Goal: Task Accomplishment & Management: Manage account settings

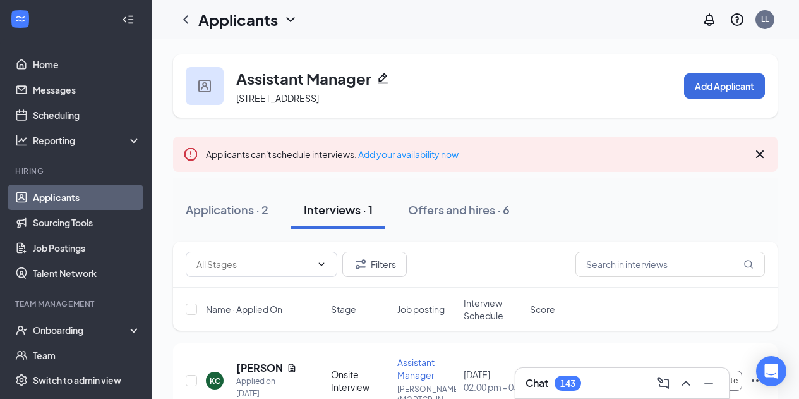
click at [241, 21] on h1 "Applicants" at bounding box center [238, 19] width 80 height 21
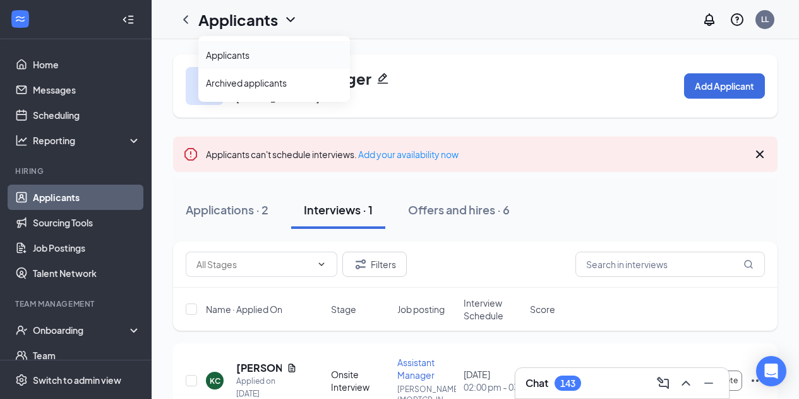
click at [238, 60] on link "Applicants" at bounding box center [274, 55] width 136 height 13
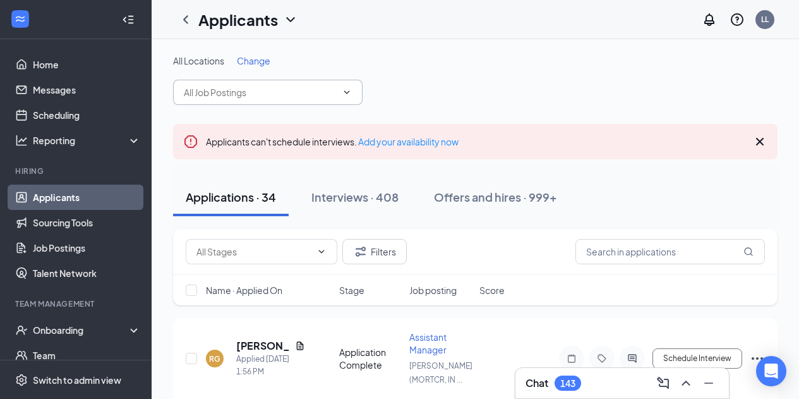
click at [227, 90] on input "text" at bounding box center [260, 92] width 153 height 14
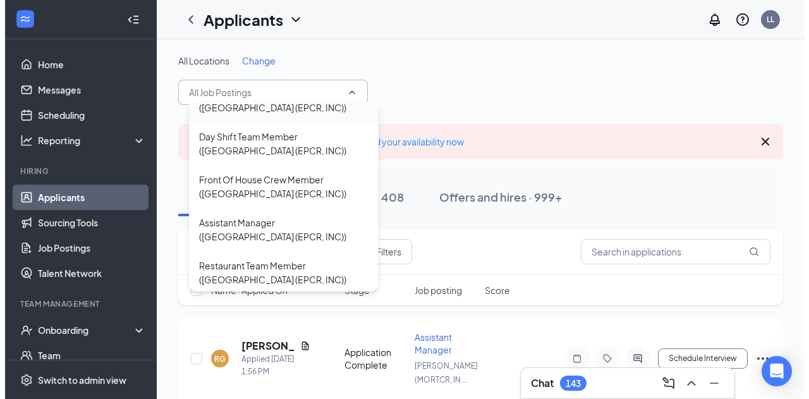
scroll to position [110, 0]
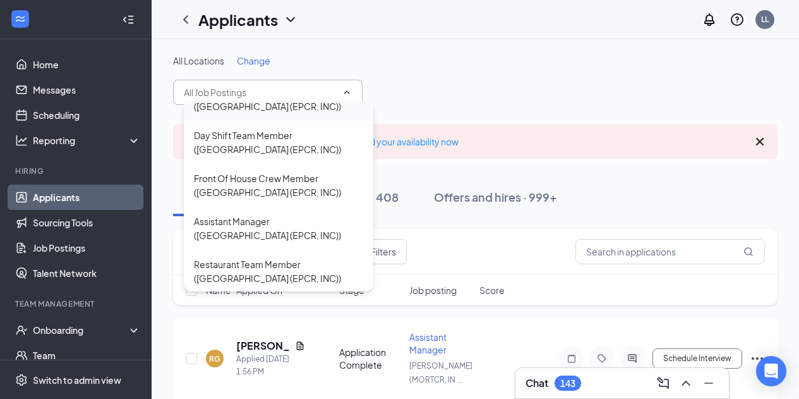
click at [255, 217] on div "Assistant Manager (East Peoria (EPCR, INC))" at bounding box center [278, 228] width 169 height 28
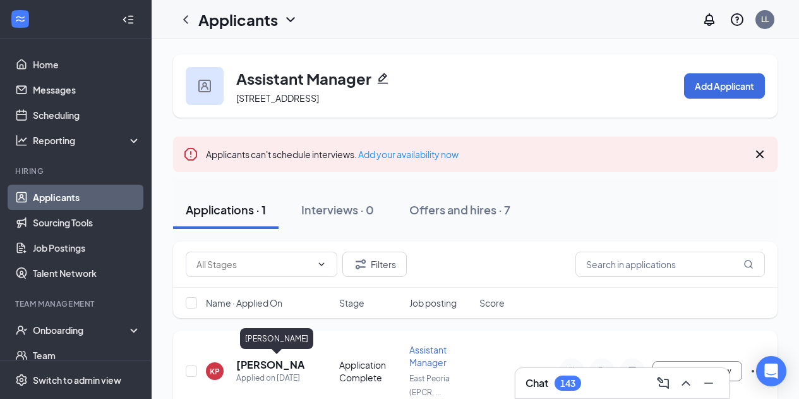
click at [250, 365] on h5 "Katlyn Picco" at bounding box center [270, 365] width 69 height 14
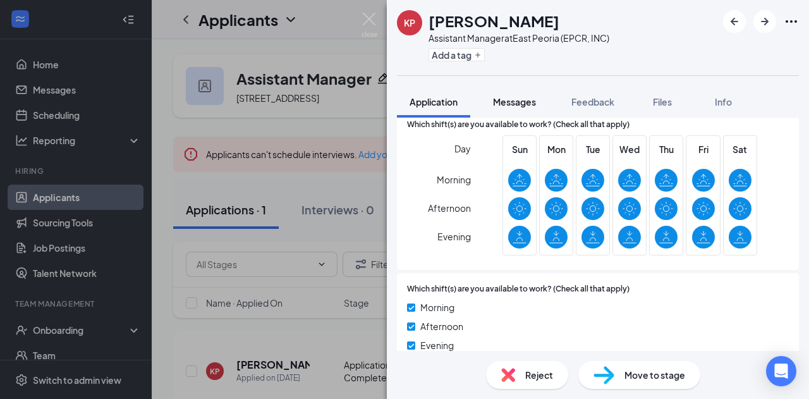
scroll to position [591, 0]
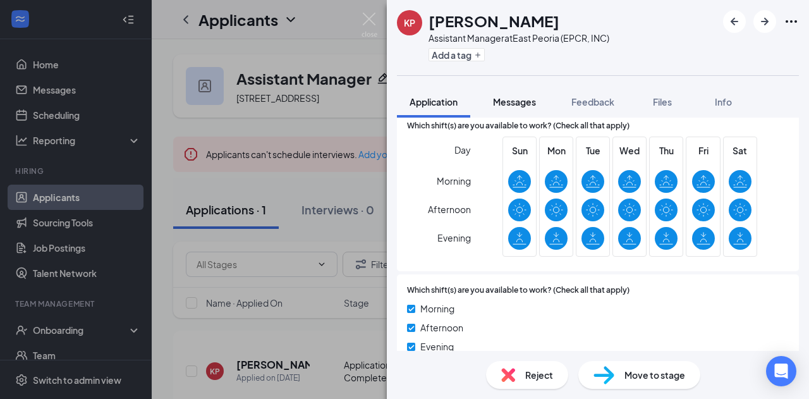
click at [507, 96] on span "Messages" at bounding box center [514, 101] width 43 height 11
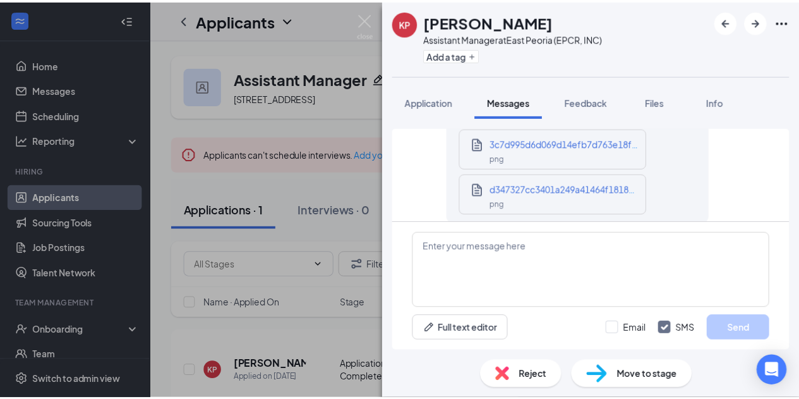
scroll to position [1023, 0]
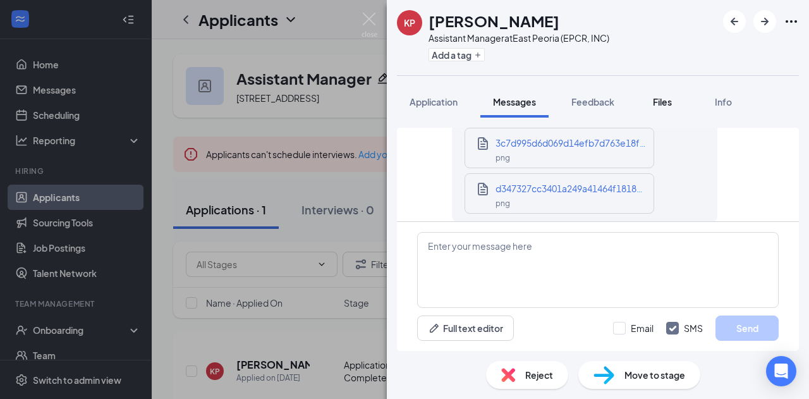
click at [660, 102] on span "Files" at bounding box center [662, 101] width 19 height 11
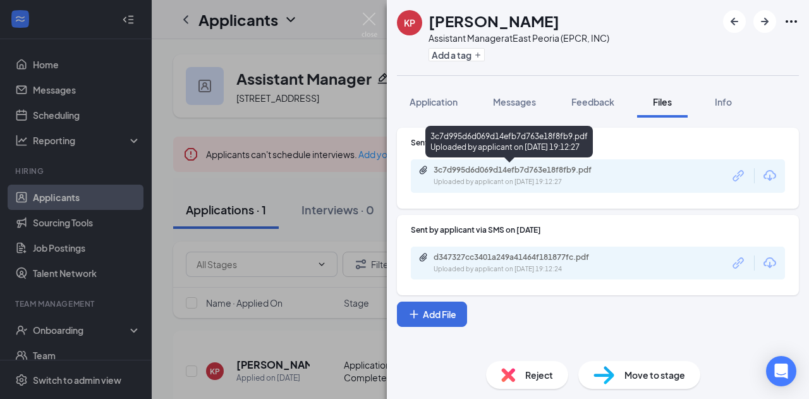
click at [500, 177] on div "Uploaded by applicant on Sep 14, 2025 at 19:12:27" at bounding box center [528, 182] width 190 height 10
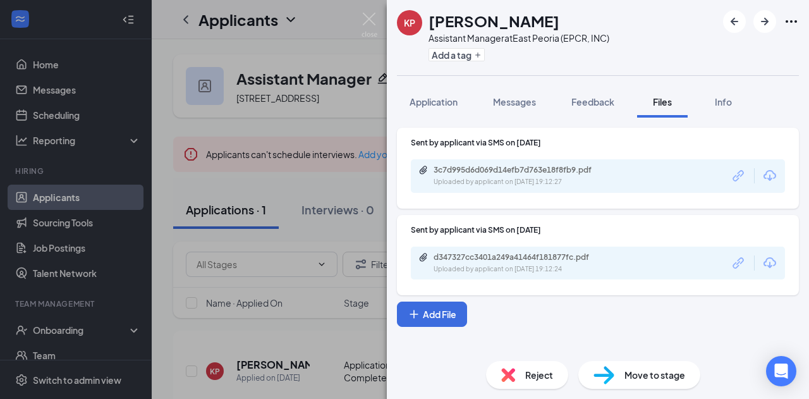
click at [313, 183] on div "KP Katlyn Picco Assistant Manager at East Peoria (EPCR, INC) Add a tag Applicat…" at bounding box center [404, 199] width 809 height 399
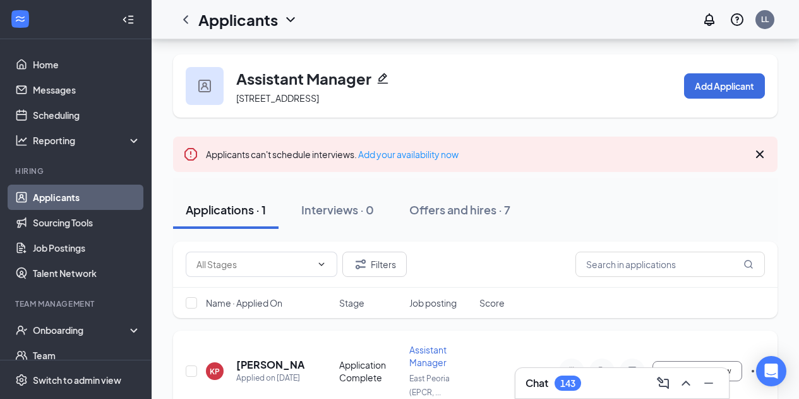
scroll to position [57, 0]
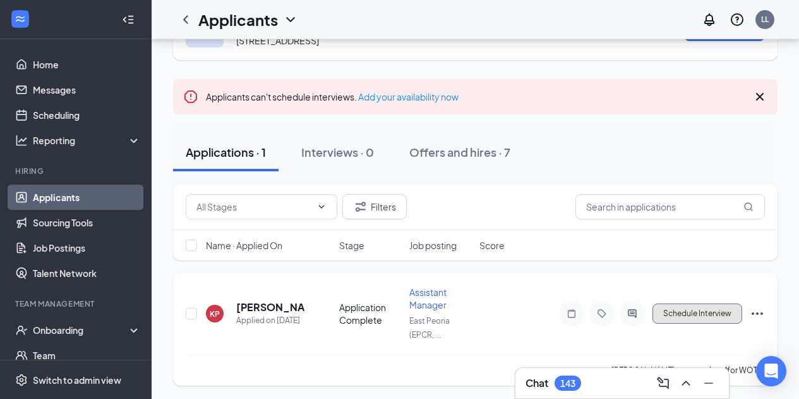
click at [676, 317] on button "Schedule Interview" at bounding box center [698, 313] width 90 height 20
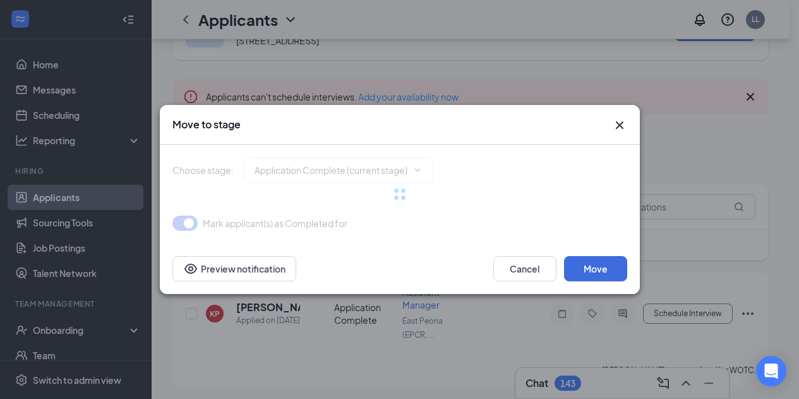
type input "Onsite Interview (next stage)"
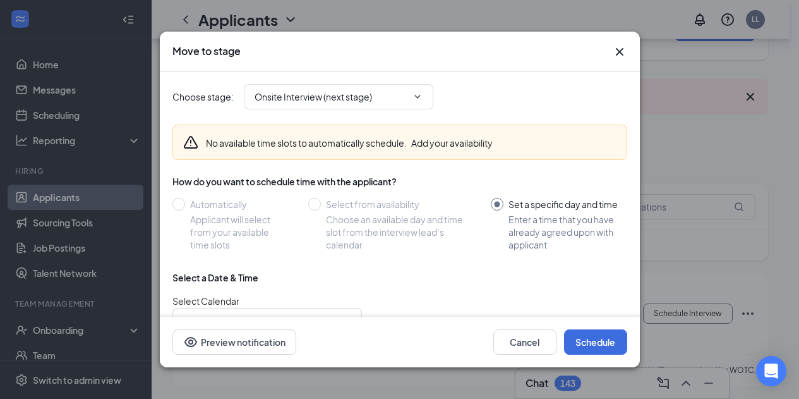
scroll to position [124, 0]
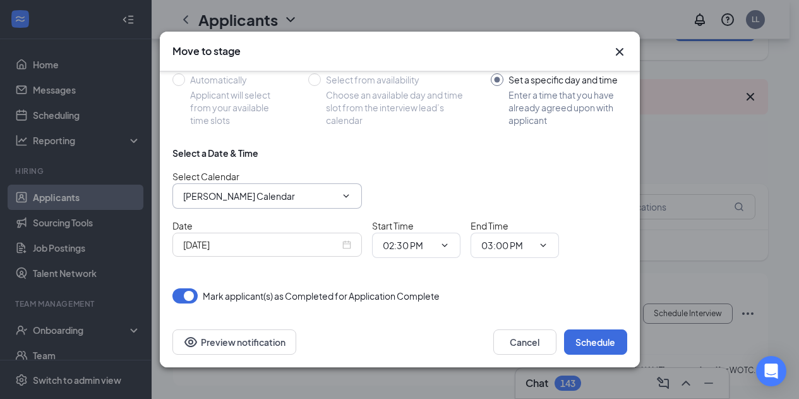
click at [318, 193] on input "Laura Luginbuhl's Calendar" at bounding box center [259, 196] width 153 height 14
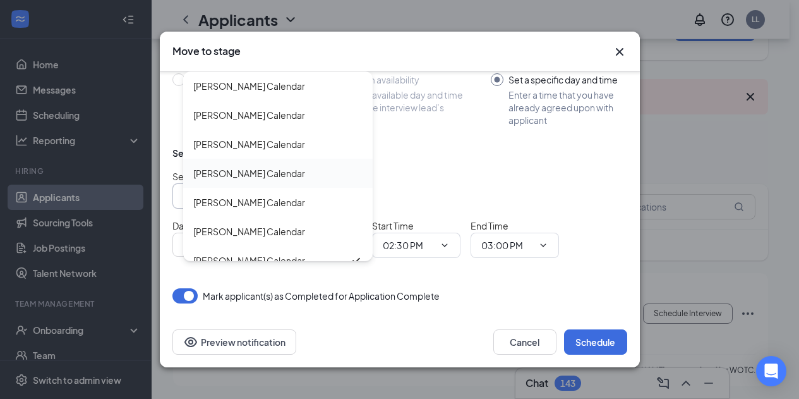
click at [261, 174] on div "Jason Teel's Calendar" at bounding box center [249, 173] width 112 height 14
type input "Jason Teel's Calendar"
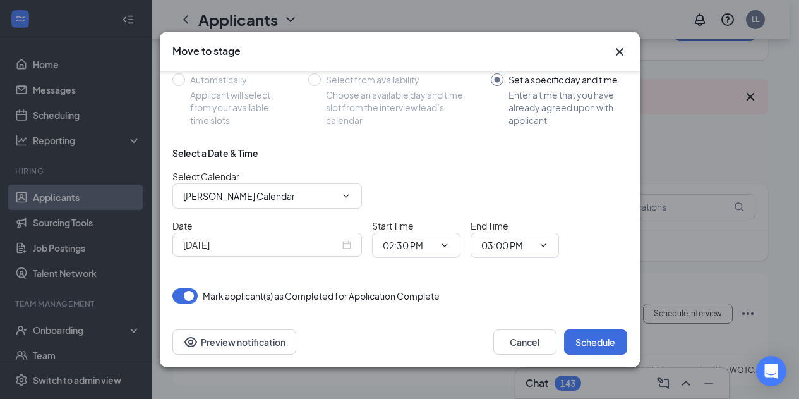
click at [350, 244] on div "Sep 15, 2025" at bounding box center [267, 245] width 168 height 14
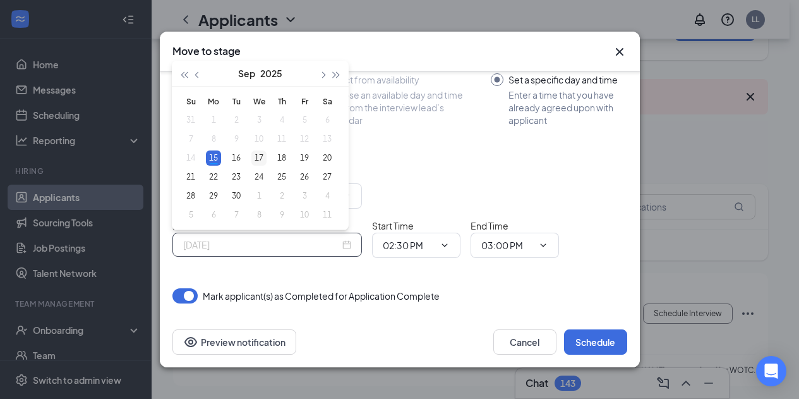
type input "Sep 17, 2025"
click at [262, 158] on div "17" at bounding box center [258, 157] width 15 height 15
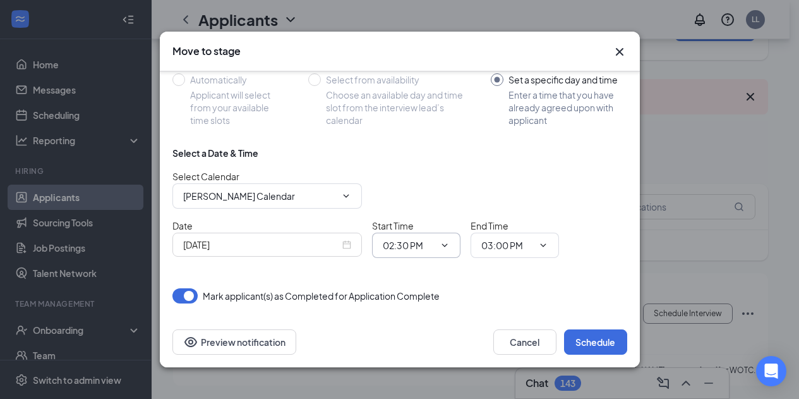
click at [418, 248] on input "02:30 PM" at bounding box center [409, 245] width 52 height 14
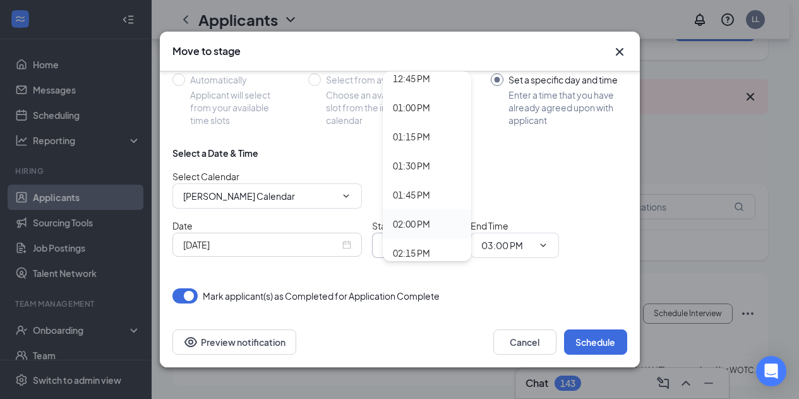
click at [411, 220] on div "02:00 PM" at bounding box center [411, 224] width 37 height 14
type input "02:00 PM"
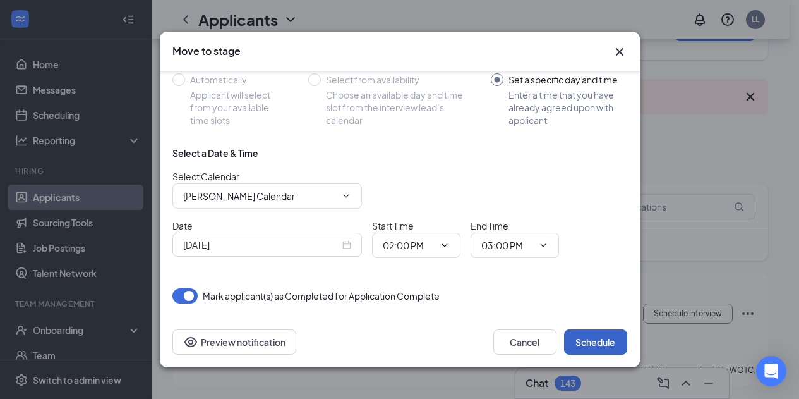
click at [608, 339] on button "Schedule" at bounding box center [595, 341] width 63 height 25
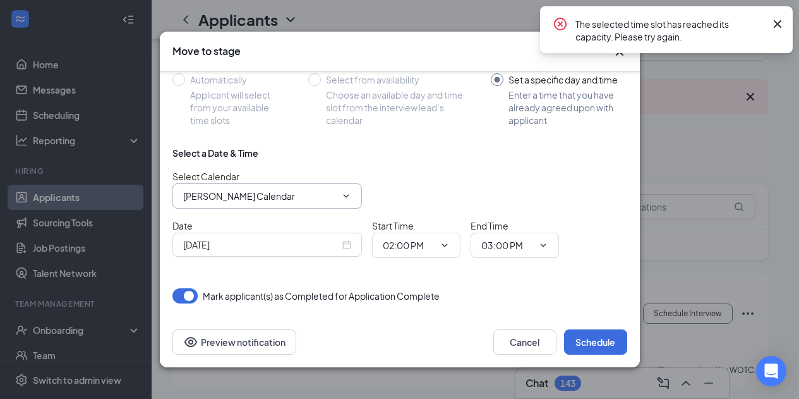
click at [296, 193] on input "Jason Teel's Calendar" at bounding box center [259, 196] width 153 height 14
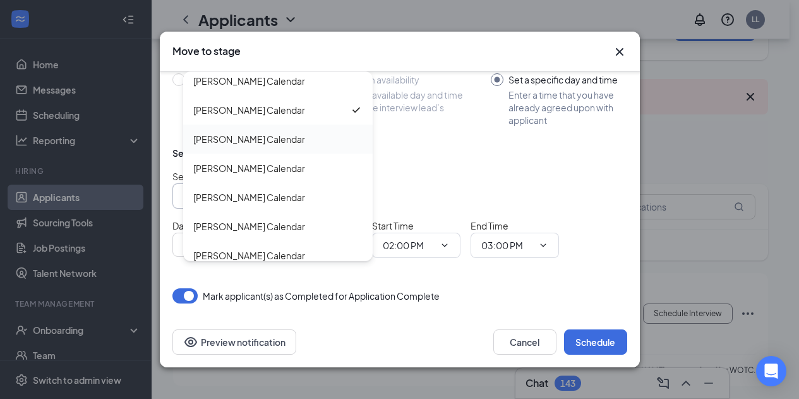
scroll to position [64, 0]
click at [277, 203] on div "Laura Luginbuhl's Calendar" at bounding box center [278, 195] width 190 height 29
type input "Laura Luginbuhl's Calendar"
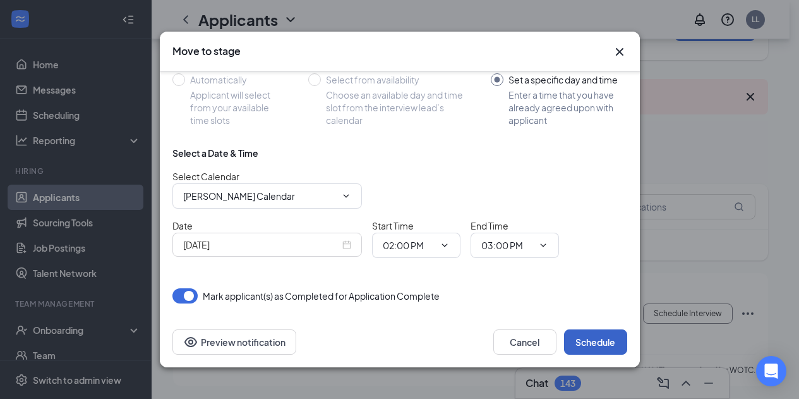
click at [601, 335] on button "Schedule" at bounding box center [595, 341] width 63 height 25
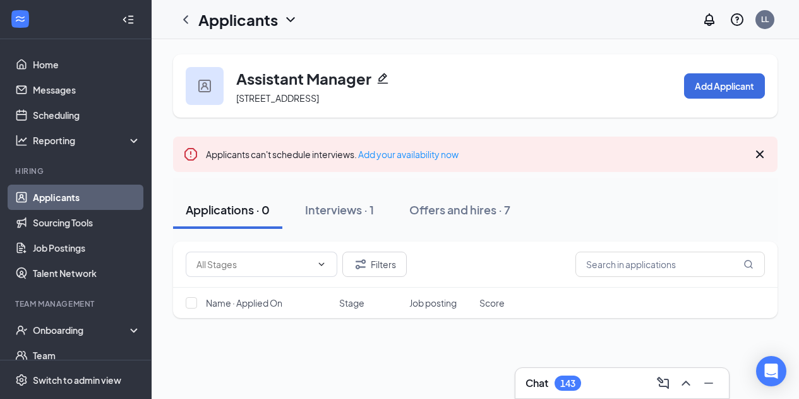
click at [233, 26] on h1 "Applicants" at bounding box center [238, 19] width 80 height 21
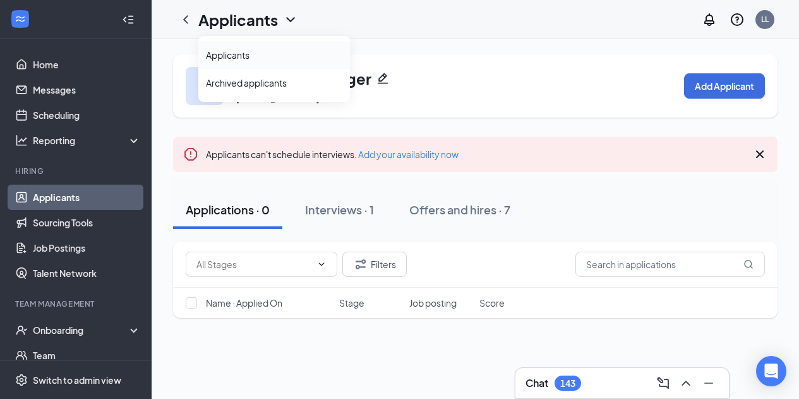
click at [227, 52] on link "Applicants" at bounding box center [274, 55] width 136 height 13
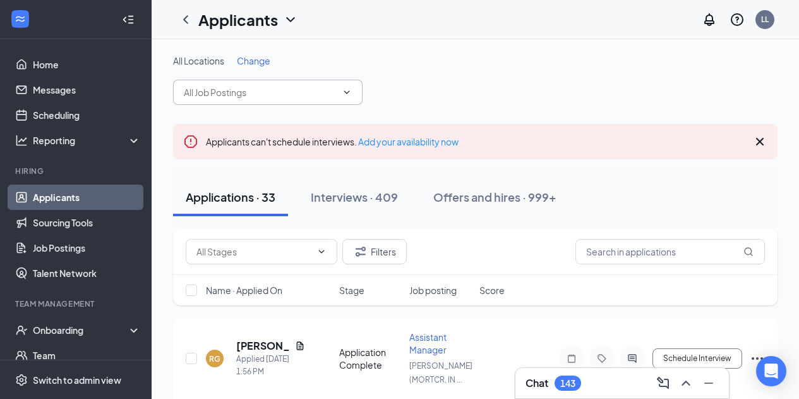
click at [269, 91] on input "text" at bounding box center [260, 92] width 153 height 14
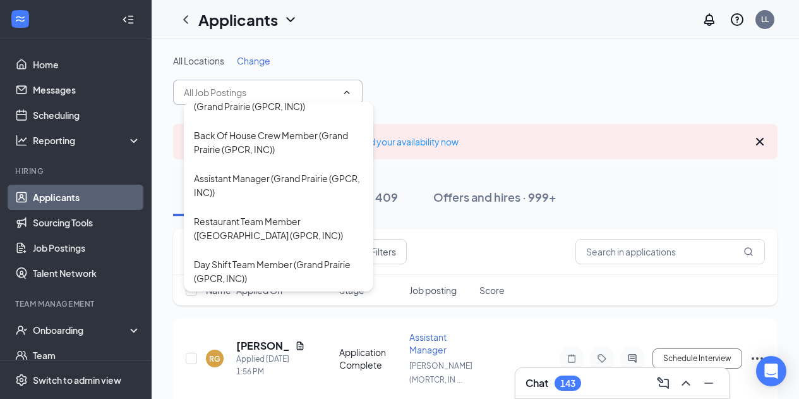
scroll to position [413, 0]
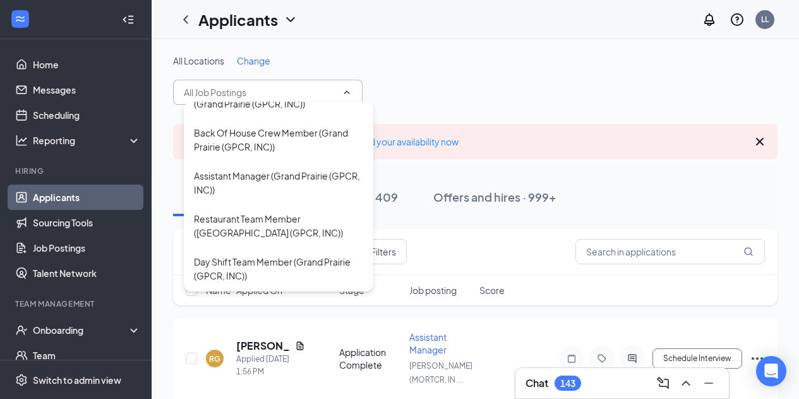
click at [259, 190] on div "Assistant Manager (Grand Prairie (GPCR, INC))" at bounding box center [278, 183] width 169 height 28
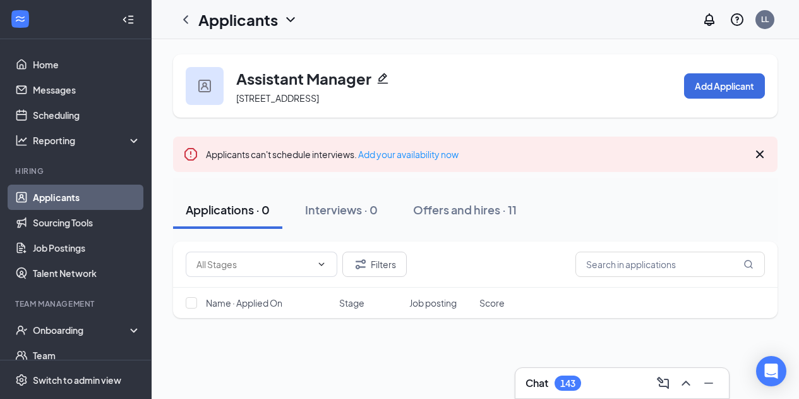
click at [239, 17] on h1 "Applicants" at bounding box center [238, 19] width 80 height 21
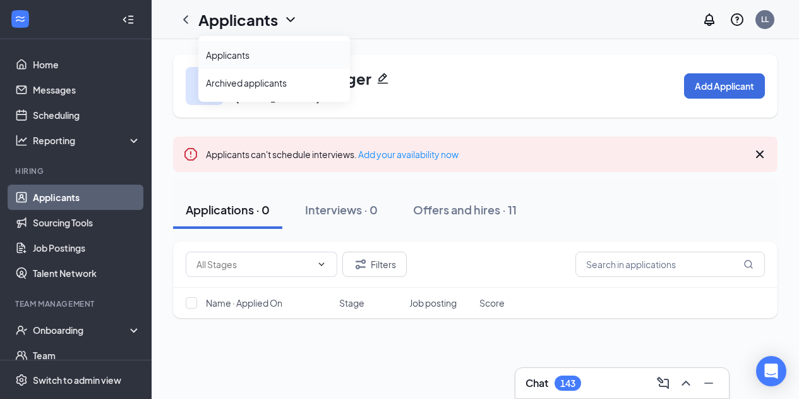
click at [228, 54] on link "Applicants" at bounding box center [274, 55] width 136 height 13
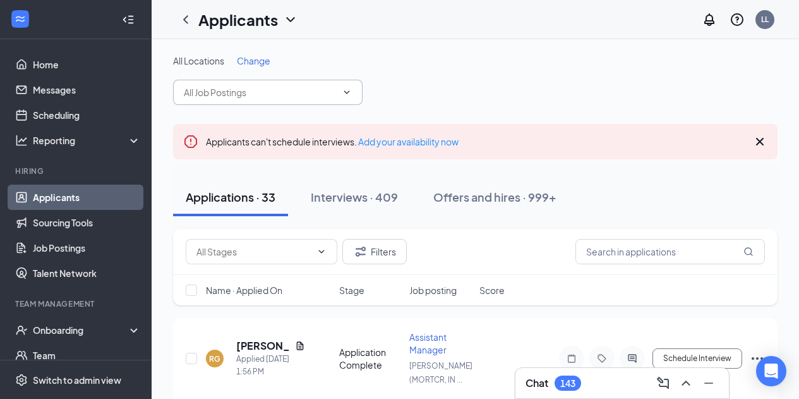
click at [251, 104] on span at bounding box center [268, 92] width 190 height 25
click at [257, 95] on input "text" at bounding box center [260, 92] width 153 height 14
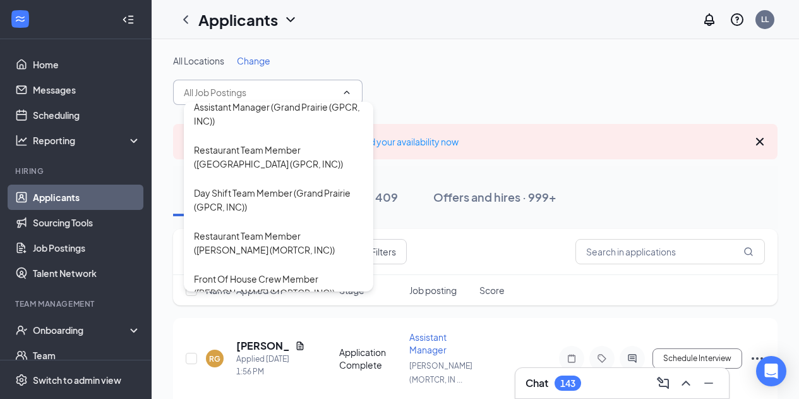
scroll to position [462, 0]
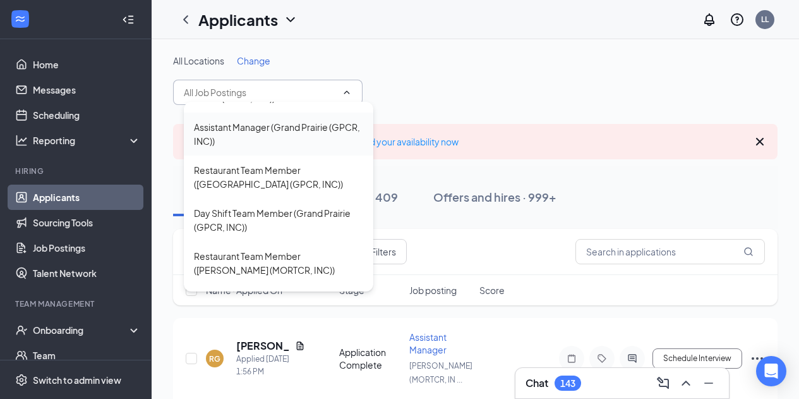
click at [243, 124] on div "Assistant Manager (Grand Prairie (GPCR, INC))" at bounding box center [278, 134] width 169 height 28
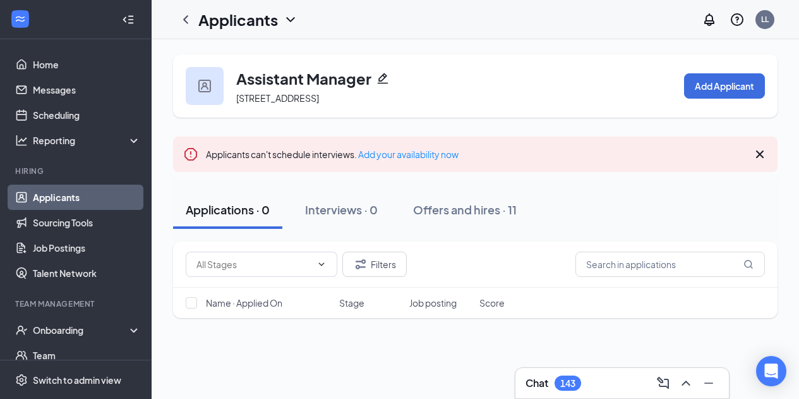
click at [232, 21] on h1 "Applicants" at bounding box center [238, 19] width 80 height 21
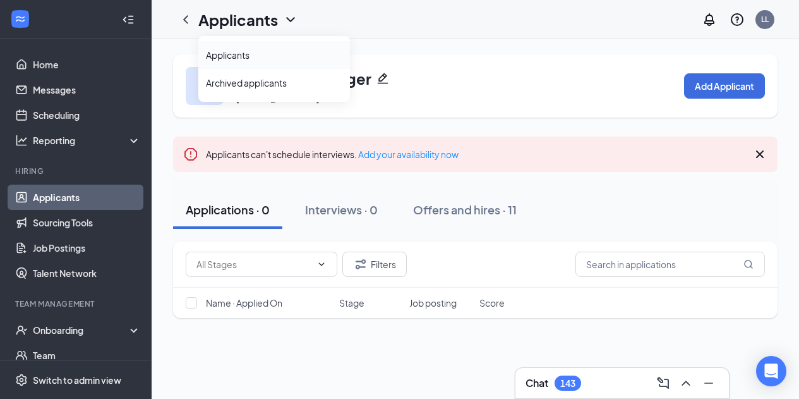
click at [232, 49] on link "Applicants" at bounding box center [274, 55] width 136 height 13
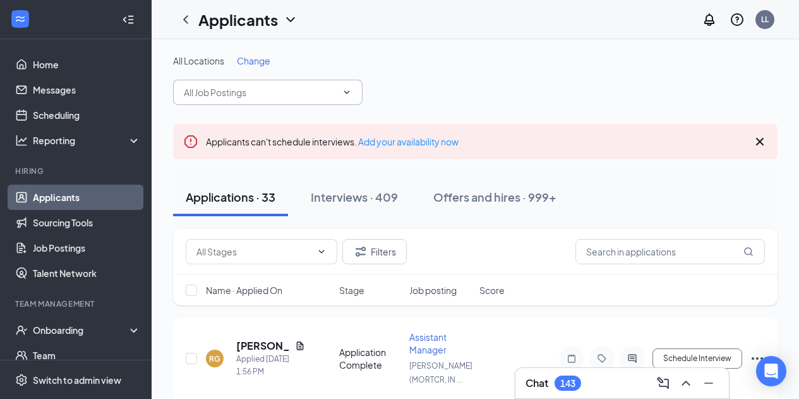
click at [242, 95] on input "text" at bounding box center [260, 92] width 153 height 14
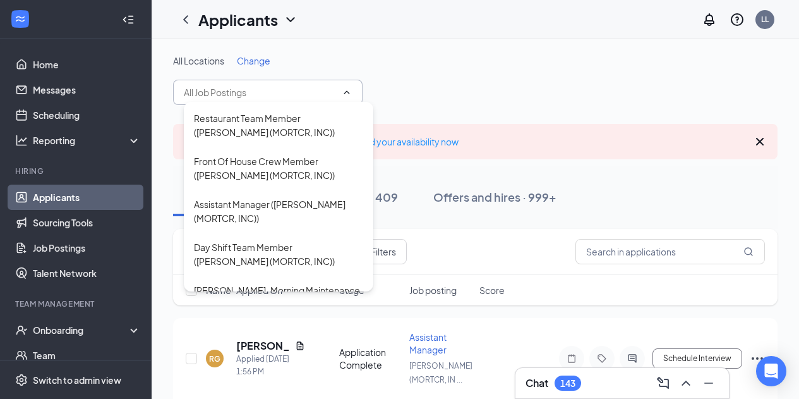
scroll to position [601, 0]
click at [233, 203] on div "Assistant Manager (Morton (MORTCR, INC))" at bounding box center [278, 210] width 169 height 28
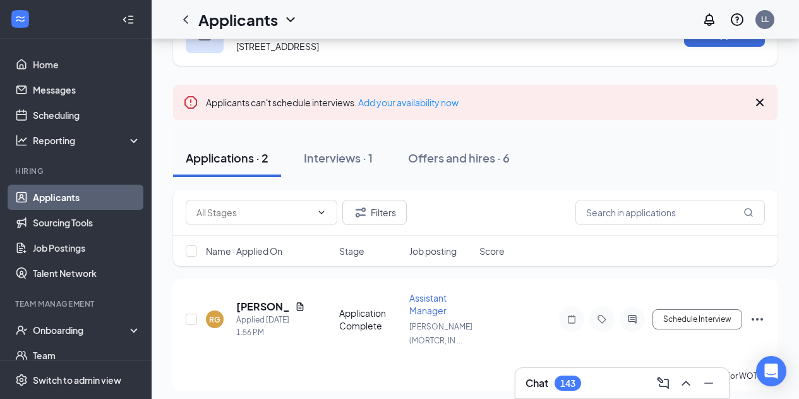
scroll to position [51, 0]
click at [334, 159] on div "Interviews · 1" at bounding box center [338, 158] width 69 height 16
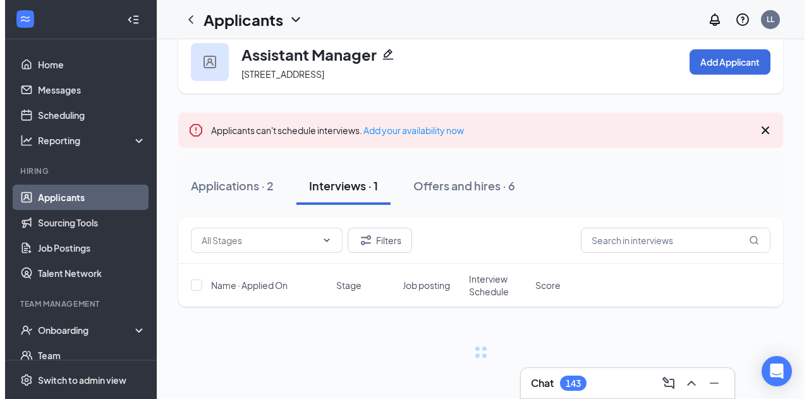
scroll to position [51, 0]
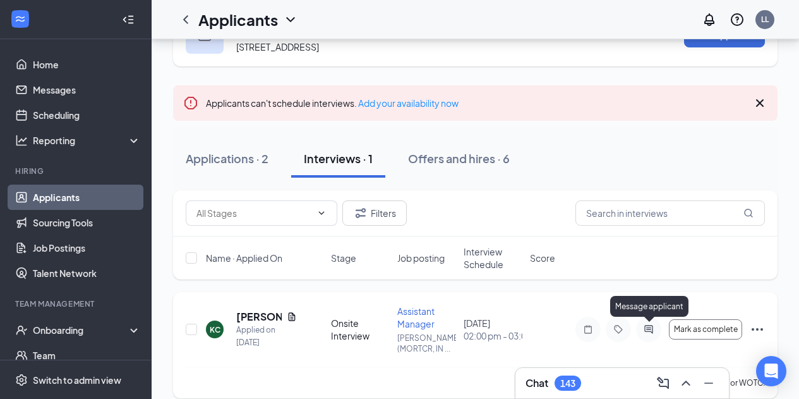
click at [654, 327] on icon "ActiveChat" at bounding box center [648, 329] width 15 height 10
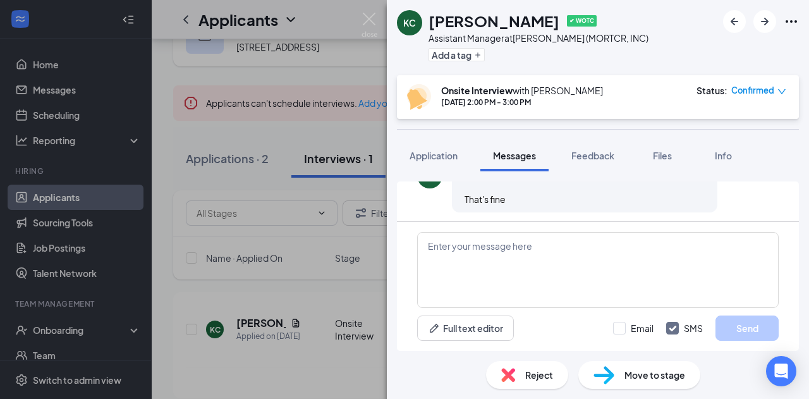
scroll to position [507, 0]
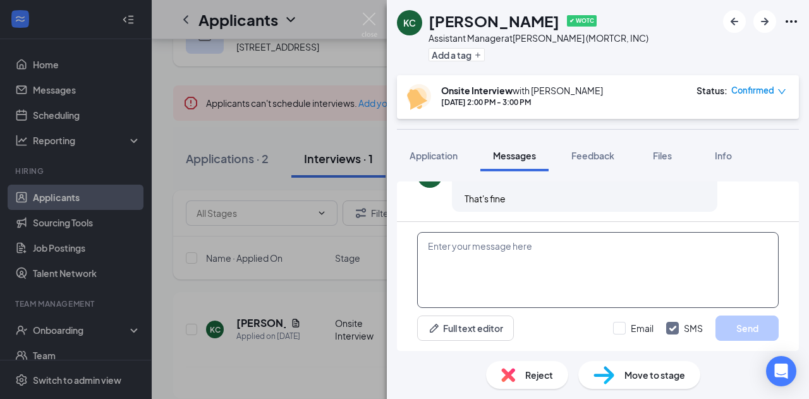
click at [466, 267] on textarea at bounding box center [597, 270] width 361 height 76
type textarea "Thank you!"
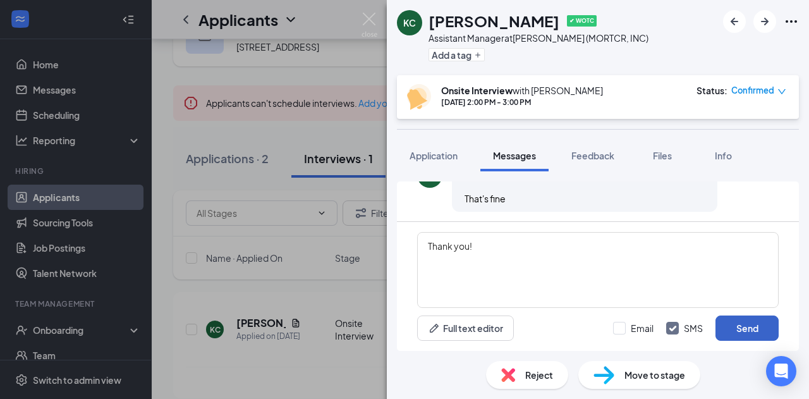
click at [739, 334] on button "Send" at bounding box center [746, 327] width 63 height 25
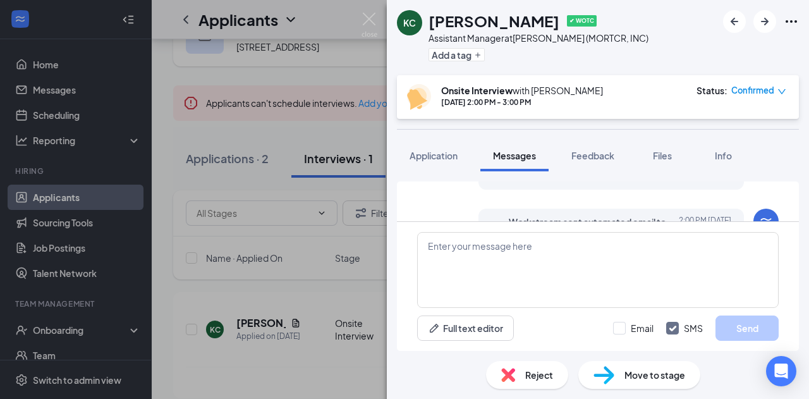
scroll to position [672, 0]
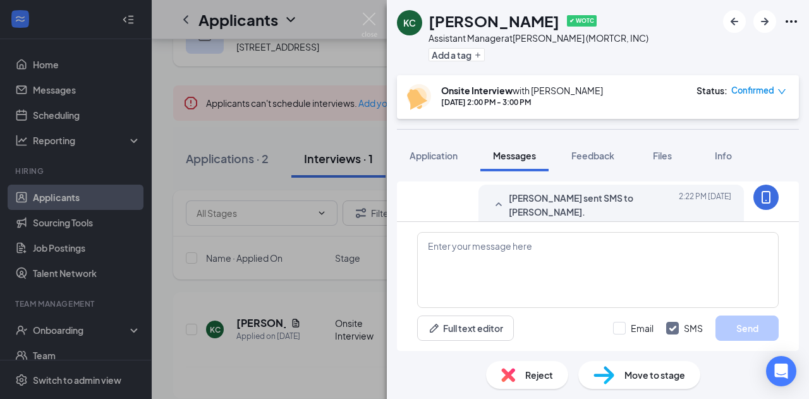
click at [751, 88] on span "Confirmed" at bounding box center [752, 90] width 43 height 13
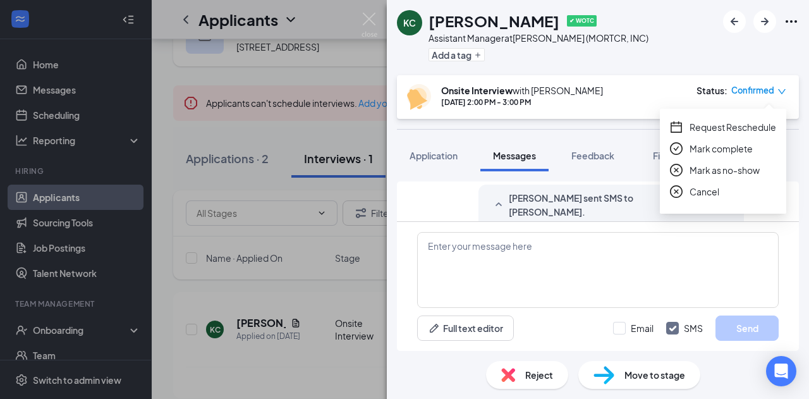
click at [726, 124] on span "Request Reschedule" at bounding box center [732, 127] width 87 height 14
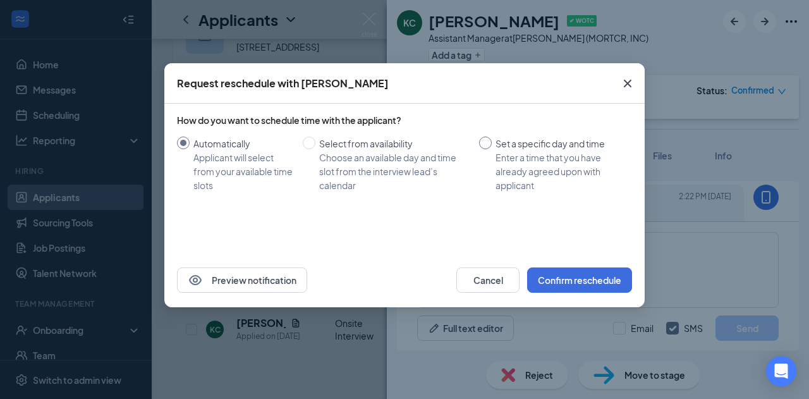
click at [483, 143] on input "Set a specific day and time Enter a time that you have already agreed upon with…" at bounding box center [485, 142] width 13 height 13
radio input "true"
radio input "false"
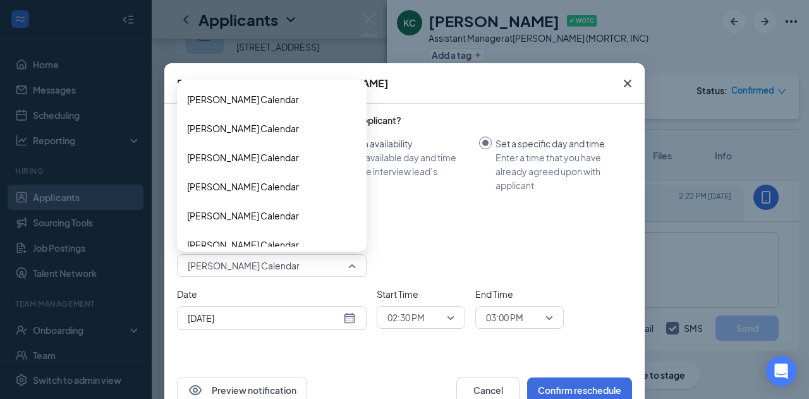
click at [310, 260] on span "Laura Luginbuhl's Calendar" at bounding box center [266, 265] width 157 height 19
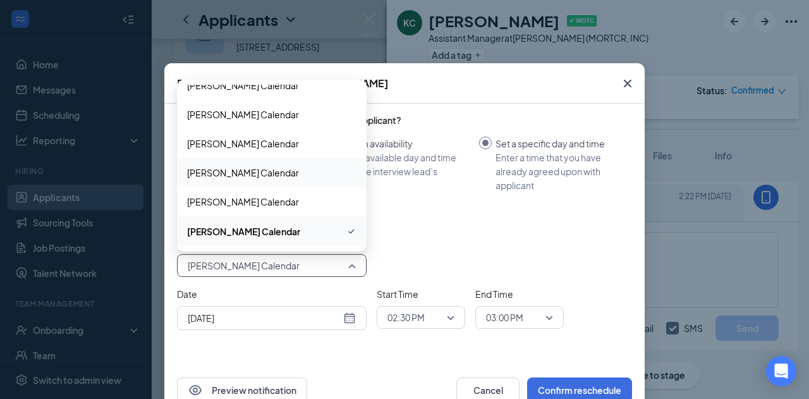
click at [258, 176] on span "Kendra Fouts's Calendar" at bounding box center [243, 173] width 112 height 14
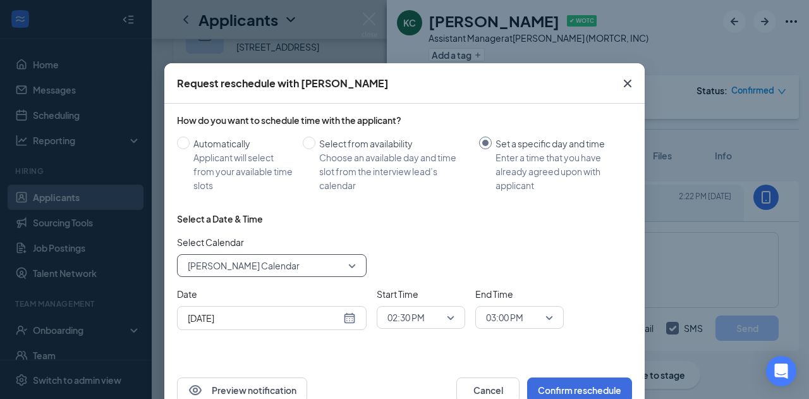
click at [433, 323] on span "02:30 PM" at bounding box center [415, 317] width 56 height 19
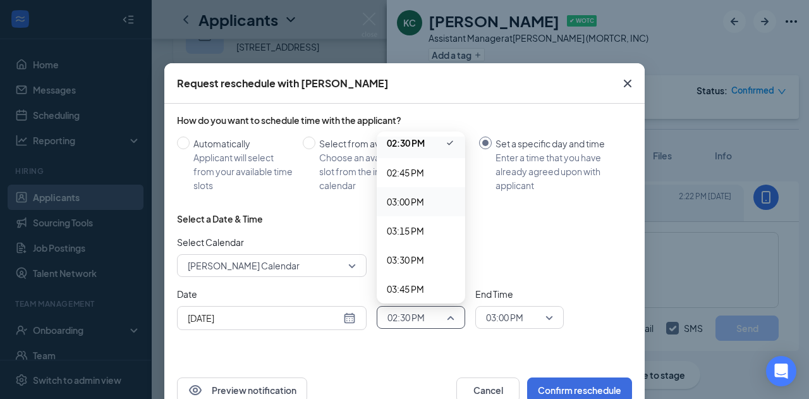
scroll to position [1696, 0]
click at [405, 253] on span "03:30 PM" at bounding box center [405, 258] width 37 height 14
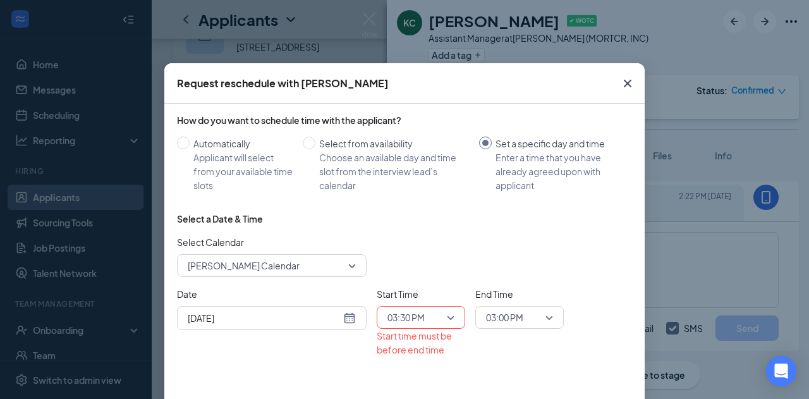
click at [312, 307] on div "Sep 15, 2025" at bounding box center [272, 318] width 190 height 24
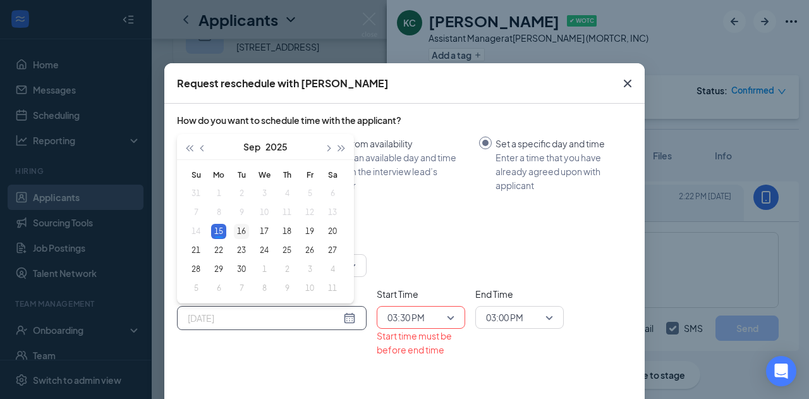
type input "Sep 16, 2025"
click at [236, 231] on div "16" at bounding box center [241, 231] width 15 height 15
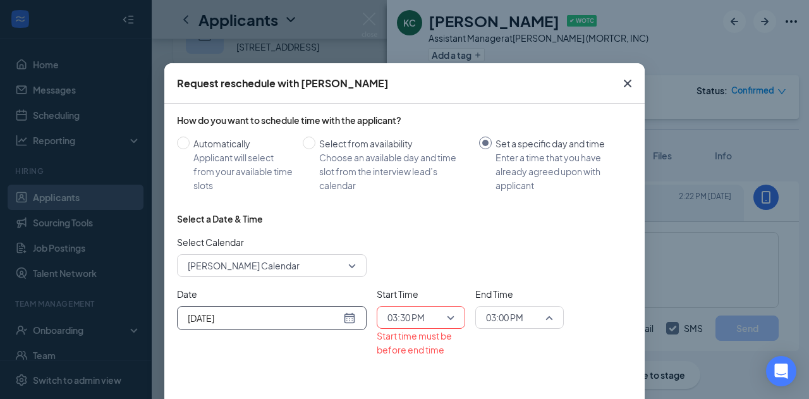
scroll to position [1612, 0]
click at [505, 311] on span "03:00 PM" at bounding box center [504, 317] width 37 height 19
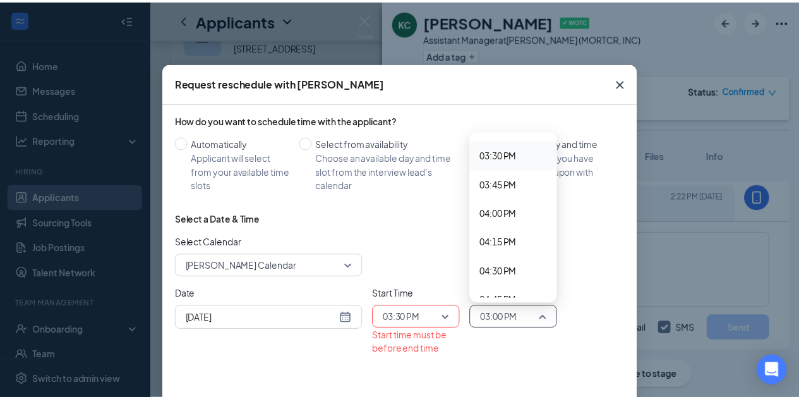
scroll to position [1821, 0]
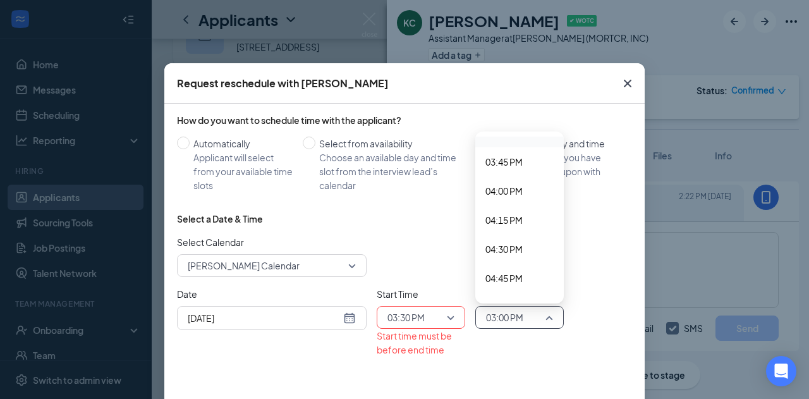
click at [500, 253] on span "04:30 PM" at bounding box center [503, 249] width 37 height 14
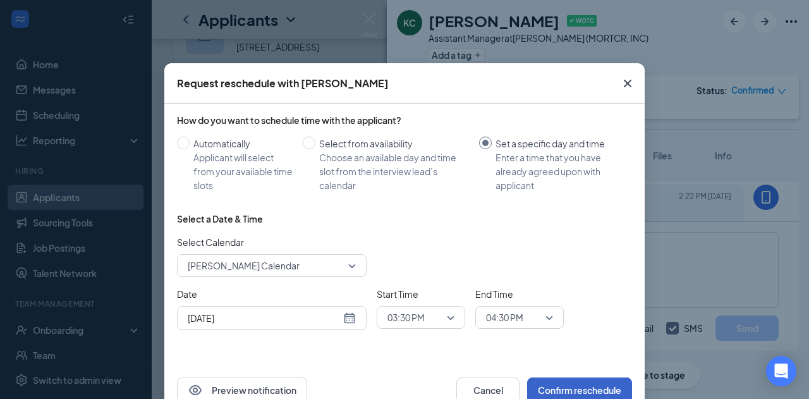
click at [543, 389] on button "Confirm reschedule" at bounding box center [579, 389] width 105 height 25
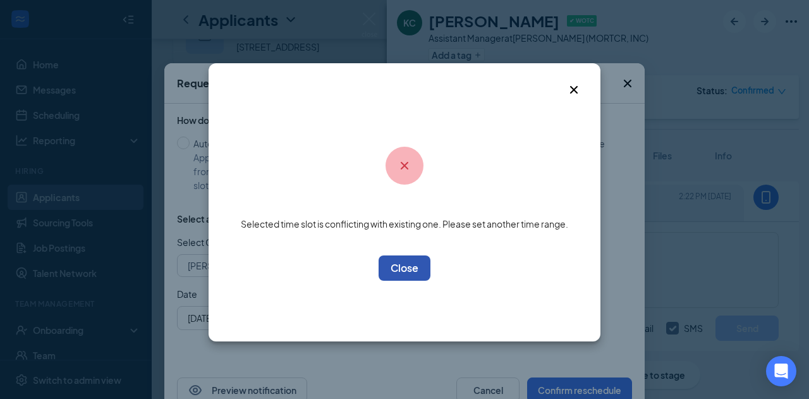
click at [416, 265] on button "OK" at bounding box center [404, 267] width 52 height 25
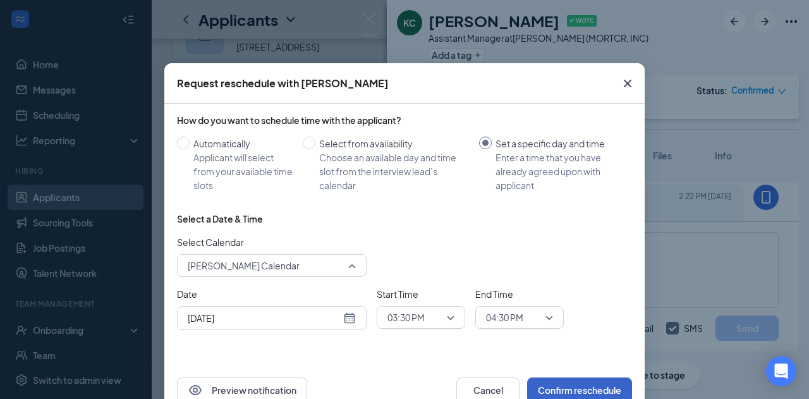
click at [306, 270] on span "Kendra Fouts's Calendar" at bounding box center [266, 265] width 157 height 19
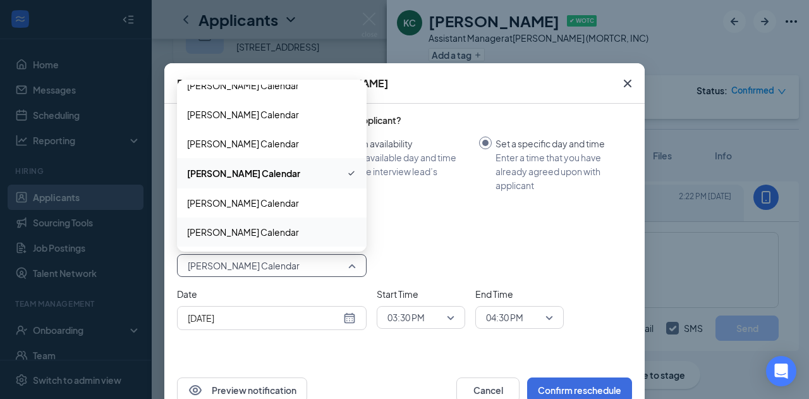
click at [284, 230] on span "Laura Luginbuhl's Calendar" at bounding box center [243, 232] width 112 height 14
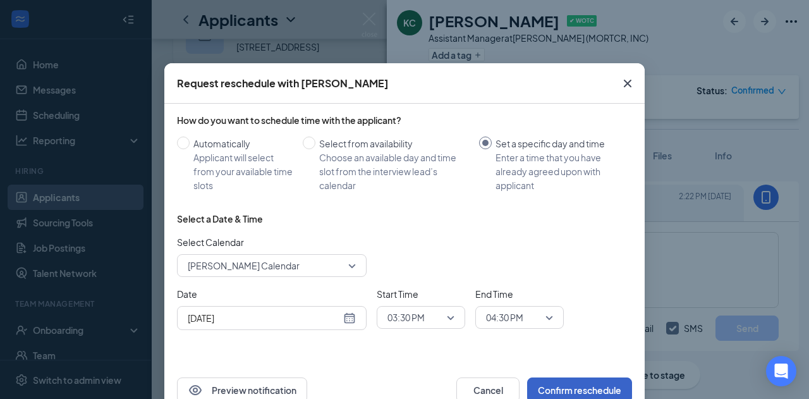
click at [552, 382] on button "Confirm reschedule" at bounding box center [579, 389] width 105 height 25
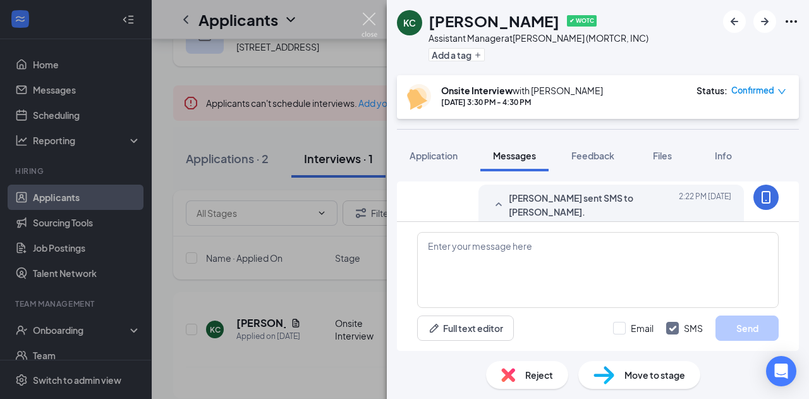
click at [363, 17] on img at bounding box center [369, 25] width 16 height 25
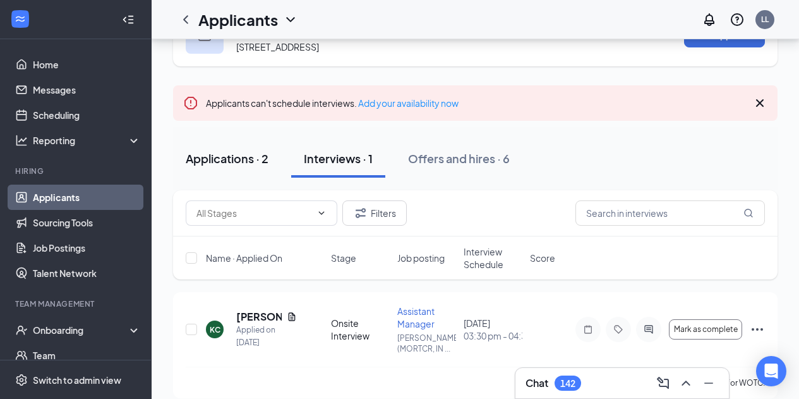
click at [226, 166] on div "Applications · 2" at bounding box center [227, 158] width 83 height 16
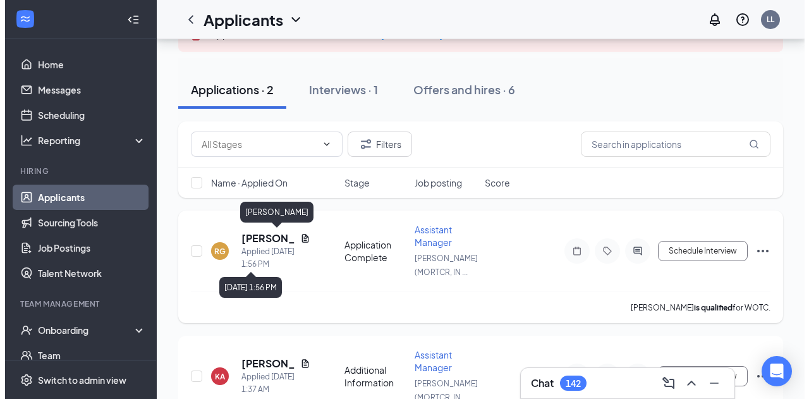
scroll to position [119, 0]
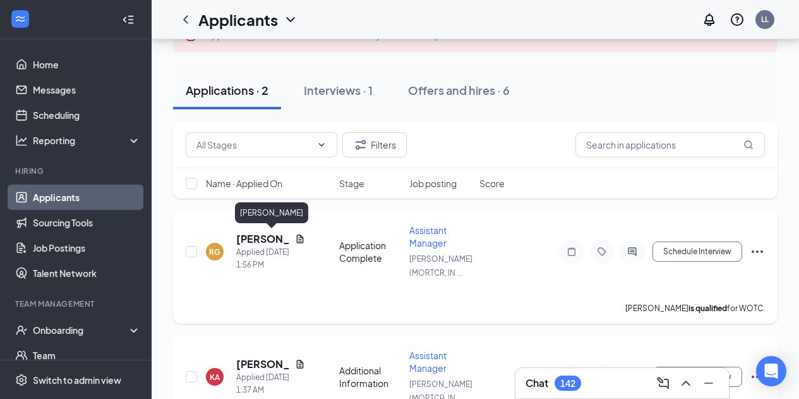
click at [250, 240] on h5 "Ryan Gander" at bounding box center [263, 239] width 54 height 14
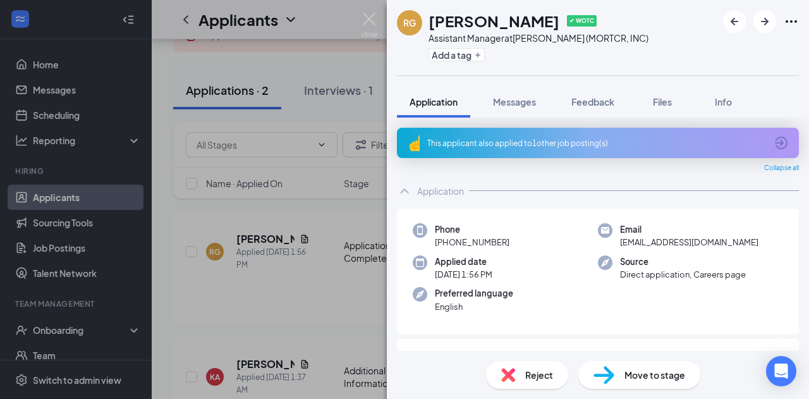
click at [488, 147] on div "This applicant also applied to 1 other job posting(s)" at bounding box center [596, 143] width 339 height 11
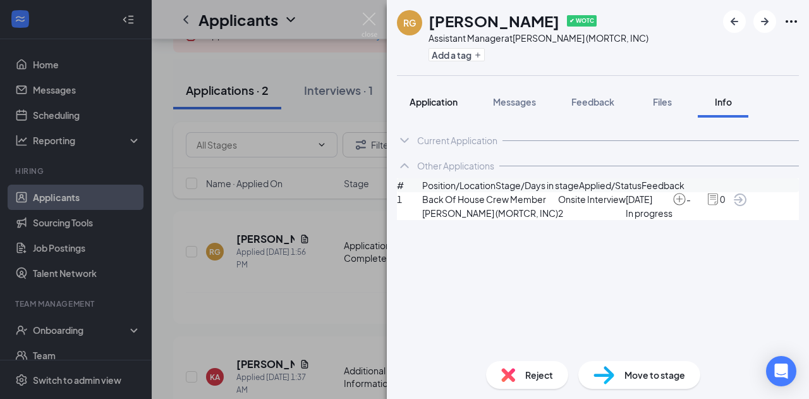
click at [427, 101] on span "Application" at bounding box center [433, 101] width 48 height 11
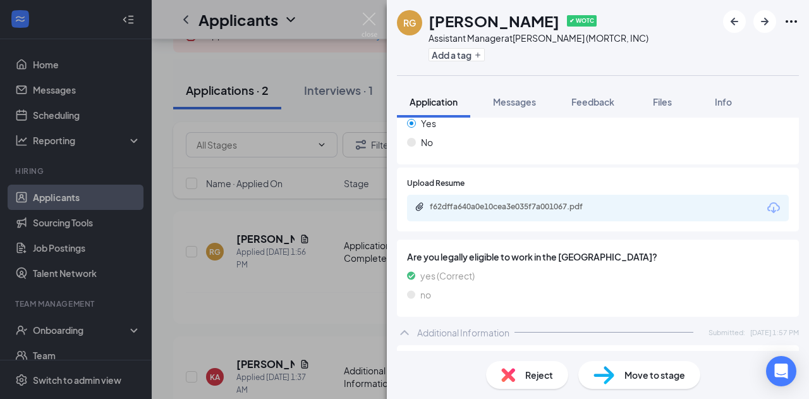
scroll to position [327, 0]
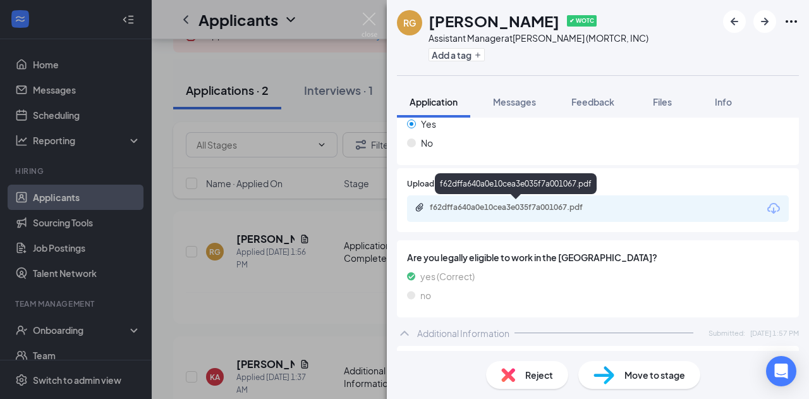
click at [493, 212] on div "f62dffa640a0e10cea3e035f7a001067.pdf" at bounding box center [516, 208] width 205 height 12
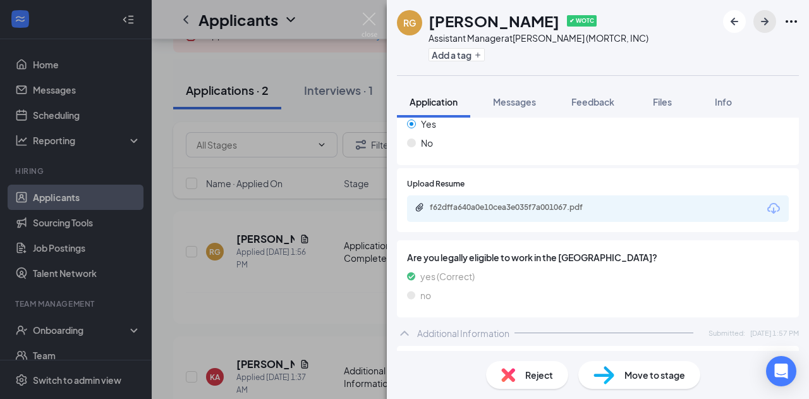
click at [766, 26] on icon "ArrowRight" at bounding box center [764, 21] width 15 height 15
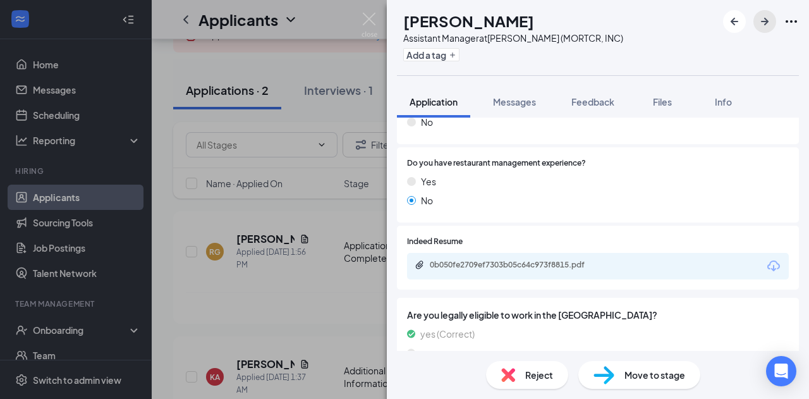
scroll to position [287, 0]
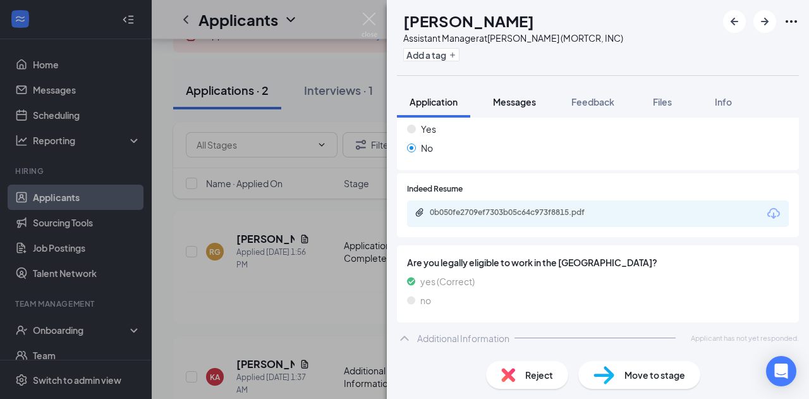
click at [517, 102] on span "Messages" at bounding box center [514, 101] width 43 height 11
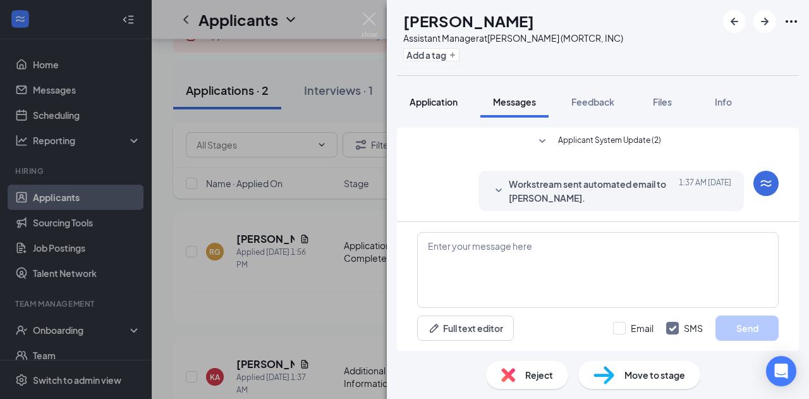
click at [426, 106] on span "Application" at bounding box center [433, 101] width 48 height 11
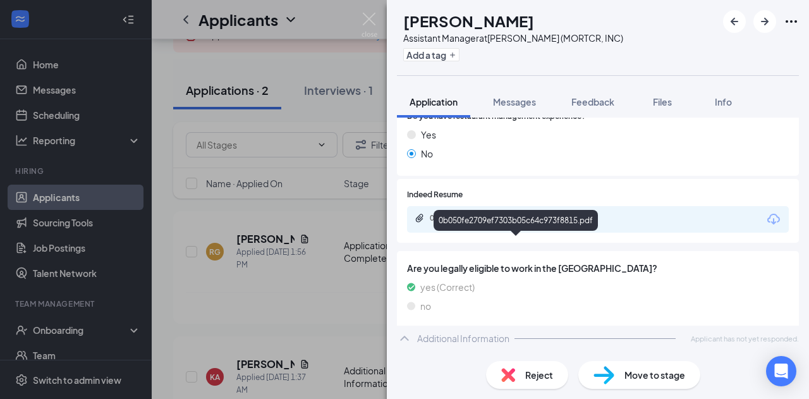
scroll to position [287, 0]
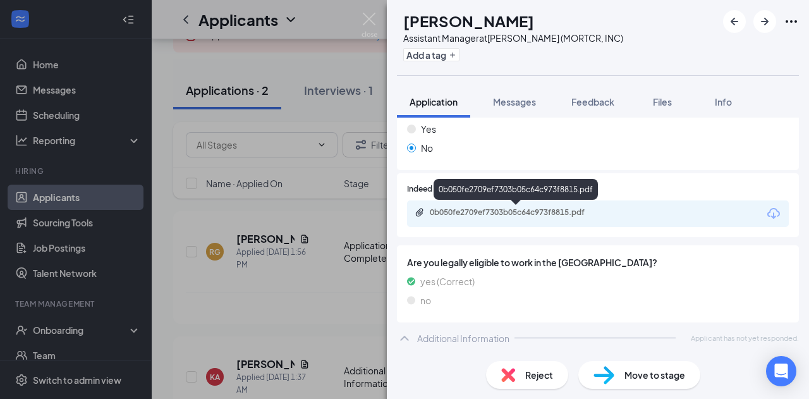
click at [454, 217] on div "0b050fe2709ef7303b05c64c973f8815.pdf" at bounding box center [518, 212] width 177 height 10
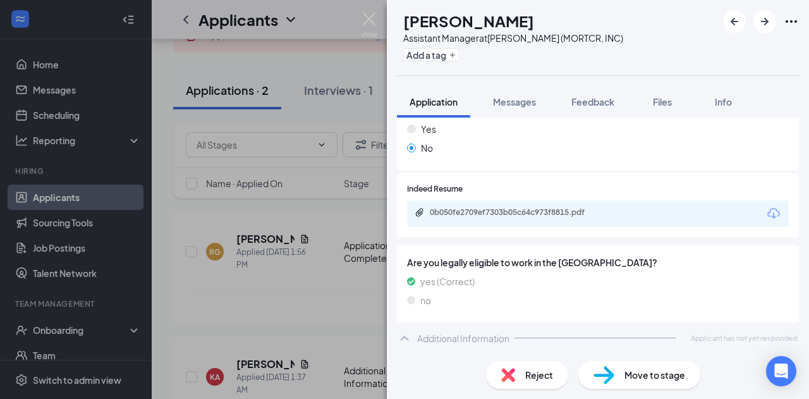
click at [516, 373] on div "Reject" at bounding box center [527, 375] width 82 height 28
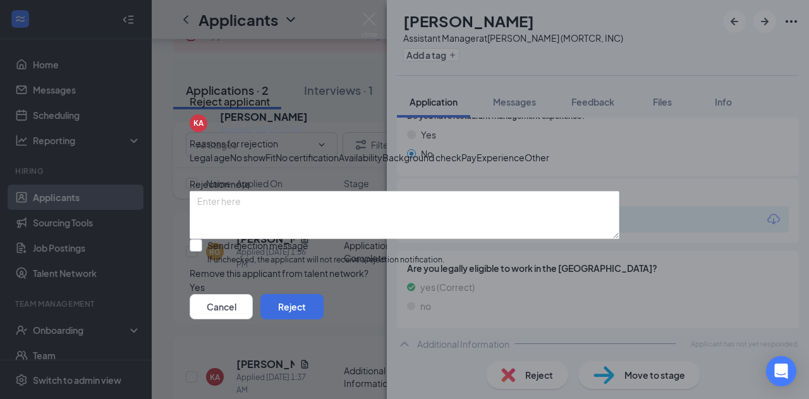
click at [207, 266] on input "Send rejection message If unchecked, the applicant will not receive a rejection…" at bounding box center [317, 252] width 255 height 27
checkbox input "true"
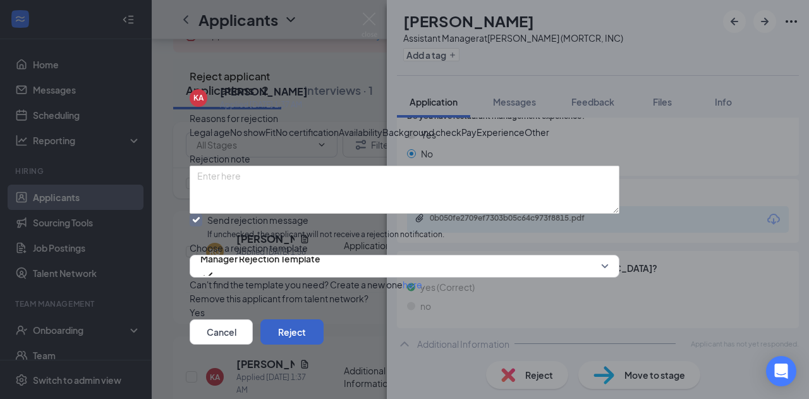
click at [323, 344] on button "Reject" at bounding box center [291, 331] width 63 height 25
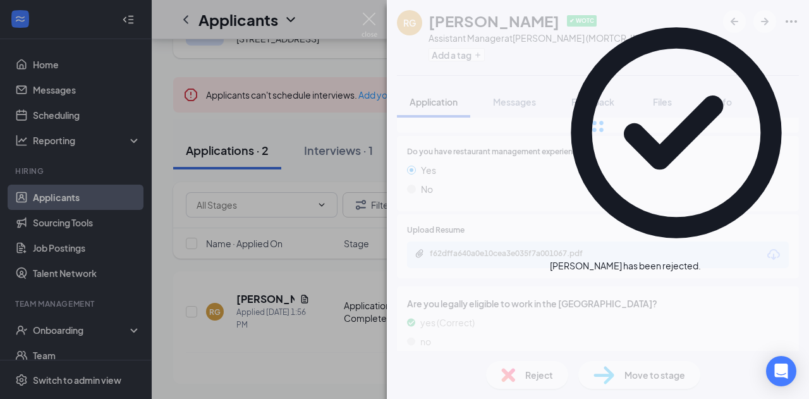
scroll to position [57, 0]
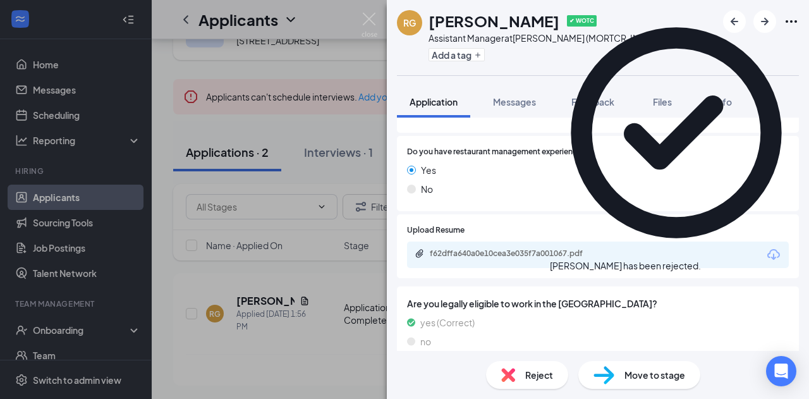
click at [523, 377] on div "Reject" at bounding box center [527, 375] width 82 height 28
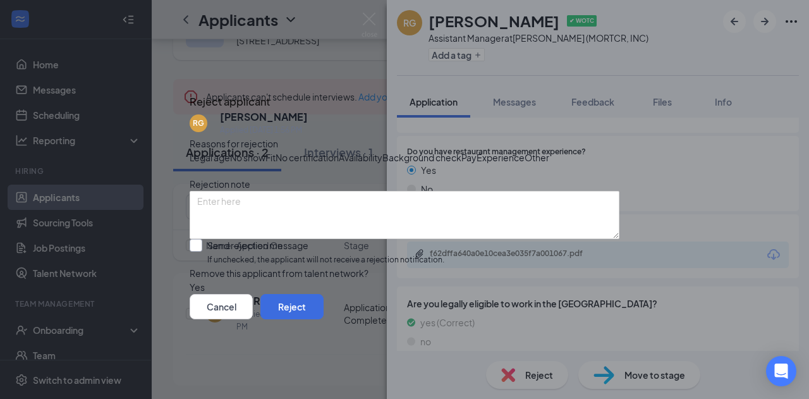
click at [203, 266] on input "Send rejection message If unchecked, the applicant will not receive a rejection…" at bounding box center [317, 252] width 255 height 27
checkbox input "true"
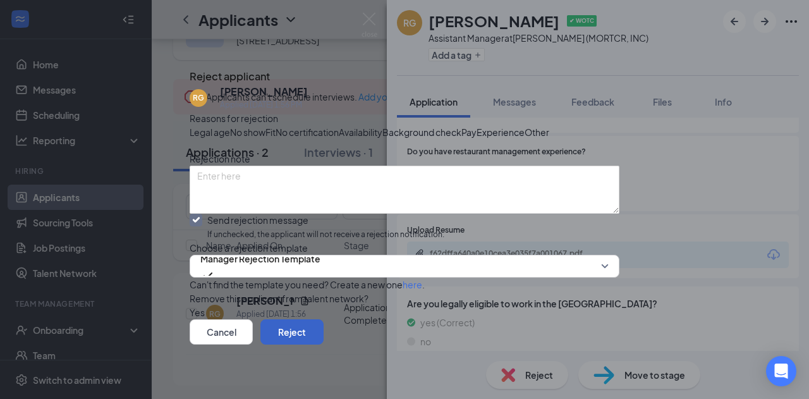
click at [323, 339] on button "Reject" at bounding box center [291, 331] width 63 height 25
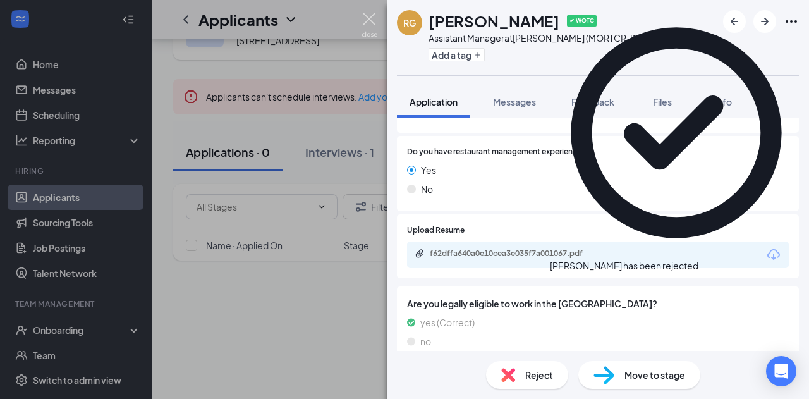
click at [365, 20] on img at bounding box center [369, 25] width 16 height 25
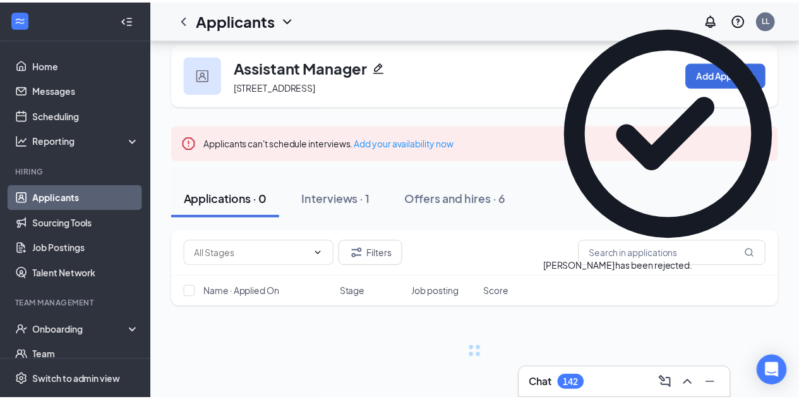
scroll to position [11, 0]
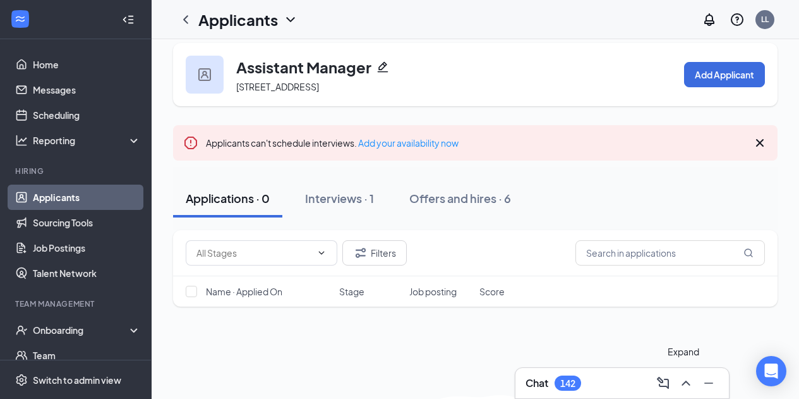
click at [682, 385] on icon "ChevronUp" at bounding box center [686, 382] width 15 height 15
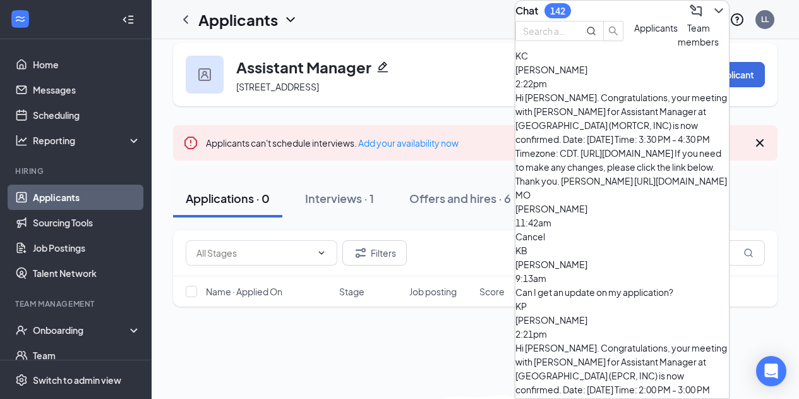
click at [588, 285] on div "Can I get an update on my application?" at bounding box center [623, 292] width 214 height 14
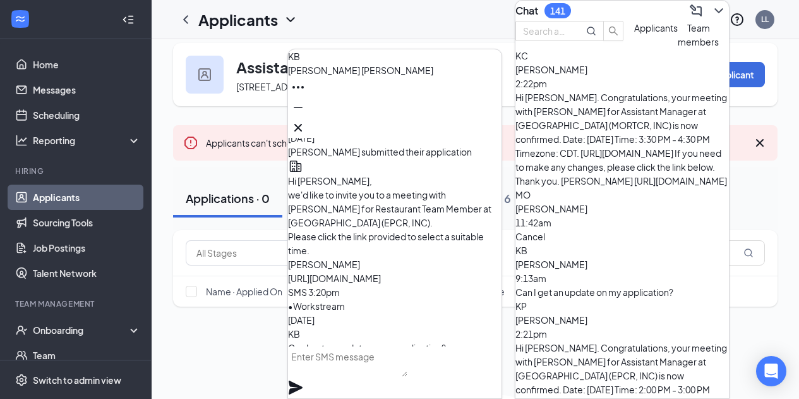
scroll to position [0, 0]
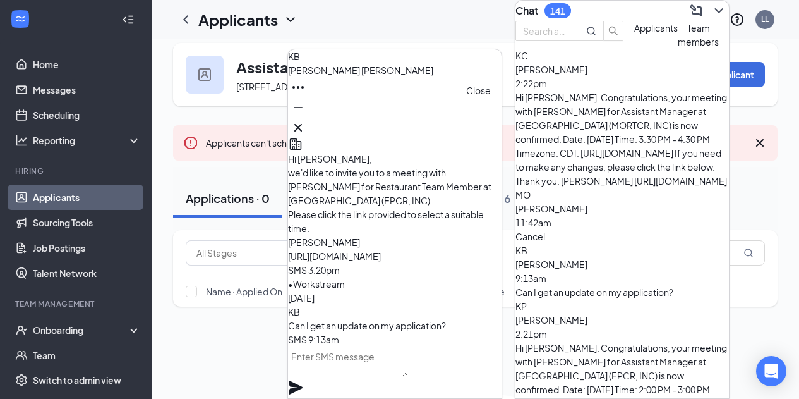
click at [306, 120] on icon "Cross" at bounding box center [298, 127] width 15 height 15
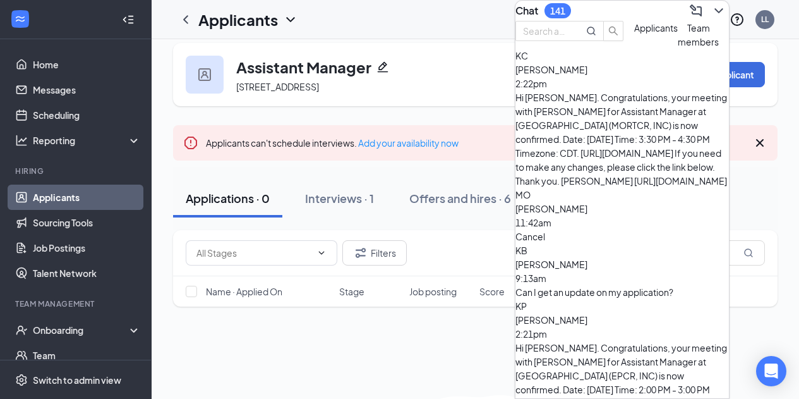
click at [576, 229] on div "Cancel" at bounding box center [623, 236] width 214 height 14
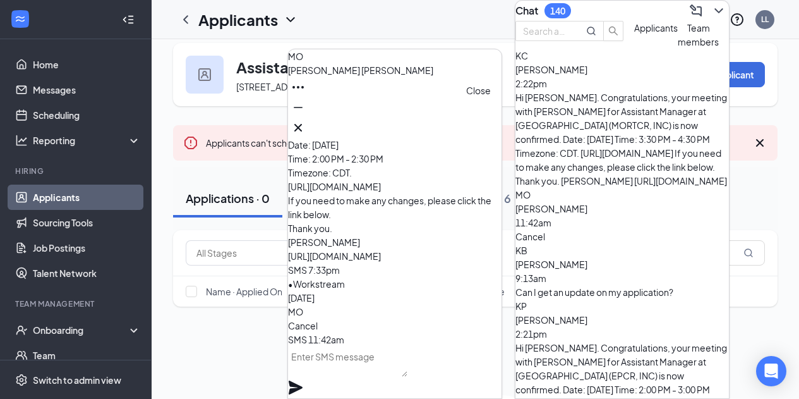
click at [302, 124] on icon "Cross" at bounding box center [298, 128] width 8 height 8
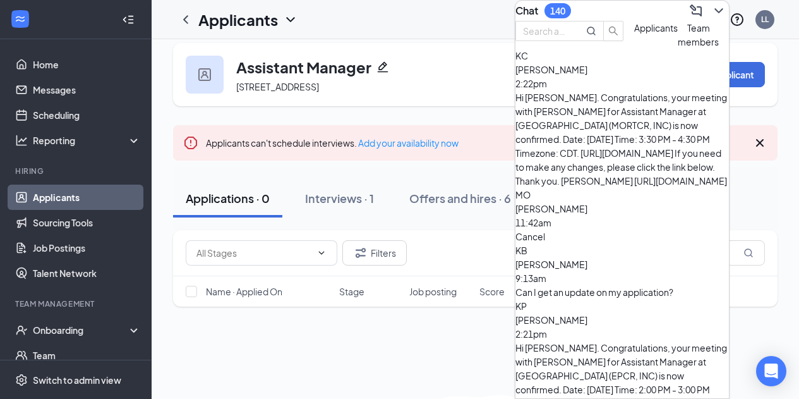
click at [711, 18] on icon "ChevronDown" at bounding box center [718, 10] width 15 height 15
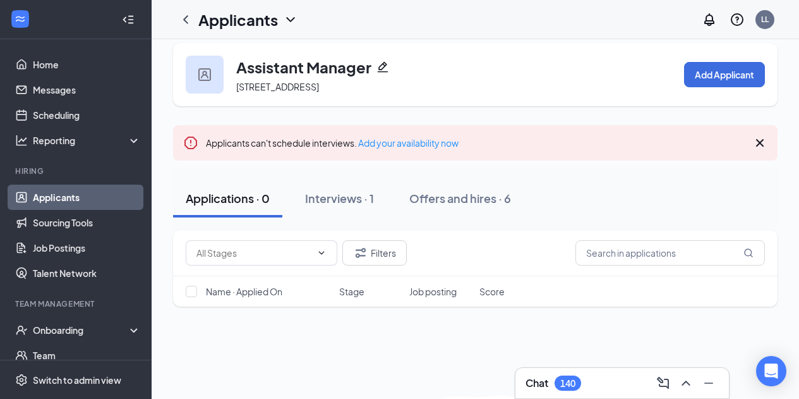
click at [233, 25] on h1 "Applicants" at bounding box center [238, 19] width 80 height 21
click at [233, 61] on link "Applicants" at bounding box center [274, 55] width 136 height 13
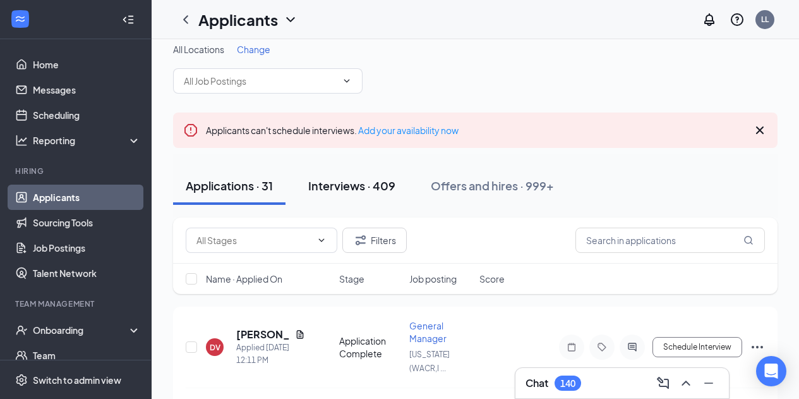
click at [338, 188] on div "Interviews · 409" at bounding box center [351, 186] width 87 height 16
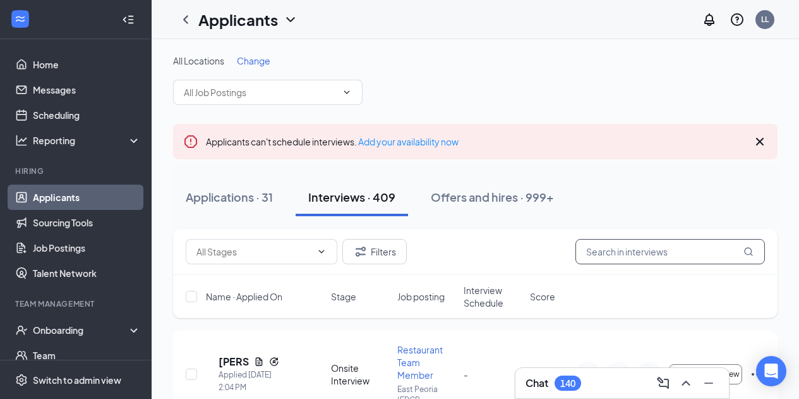
click at [653, 251] on input "text" at bounding box center [671, 251] width 190 height 25
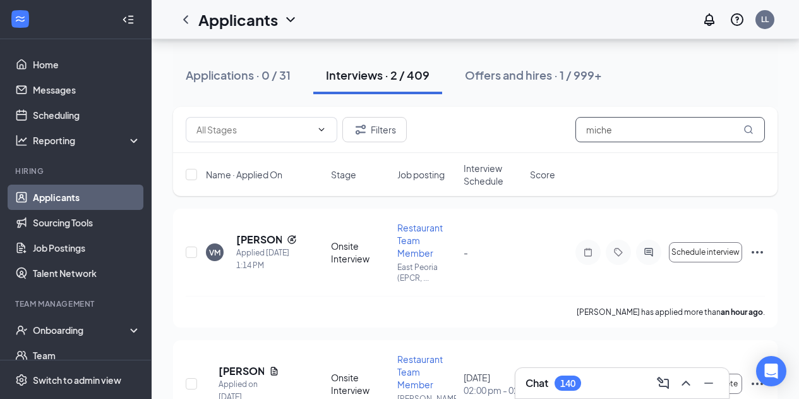
scroll to position [197, 0]
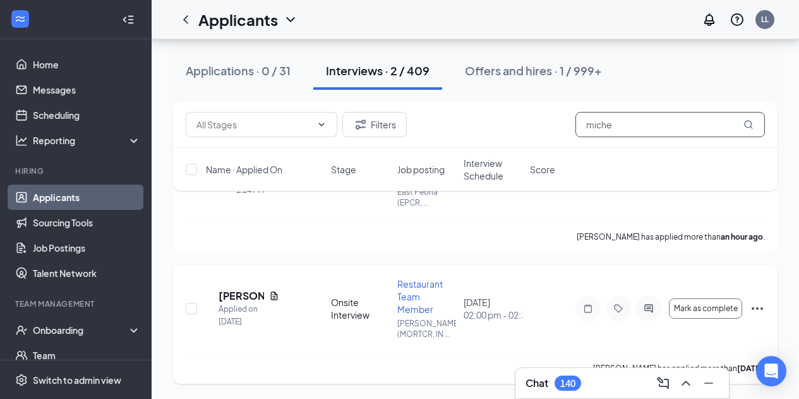
type input "miche"
click at [759, 308] on icon "Ellipses" at bounding box center [757, 308] width 15 height 15
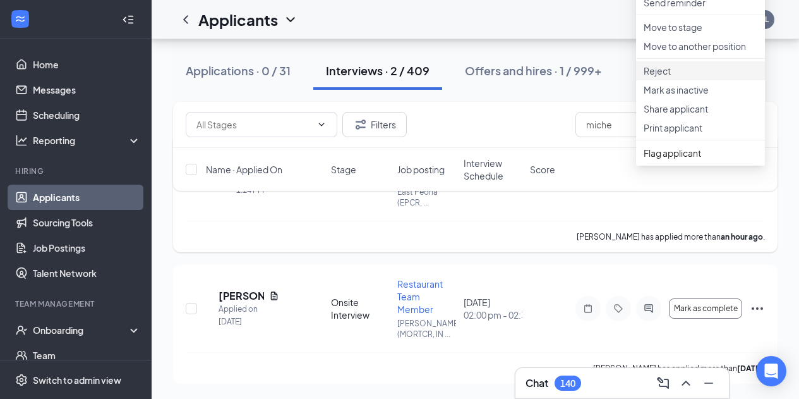
click at [660, 77] on p "Reject" at bounding box center [701, 70] width 114 height 13
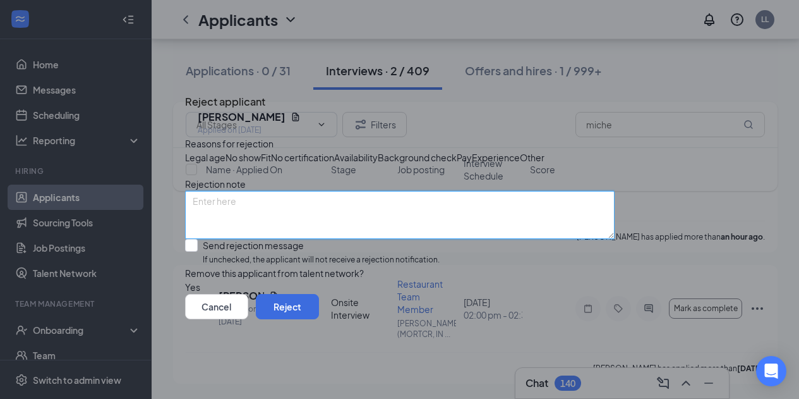
click at [416, 239] on textarea at bounding box center [400, 215] width 430 height 48
type textarea "cancelled"
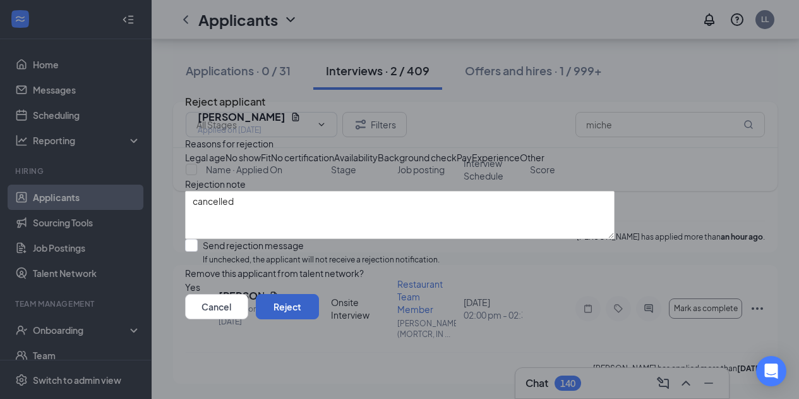
click at [319, 319] on button "Reject" at bounding box center [287, 306] width 63 height 25
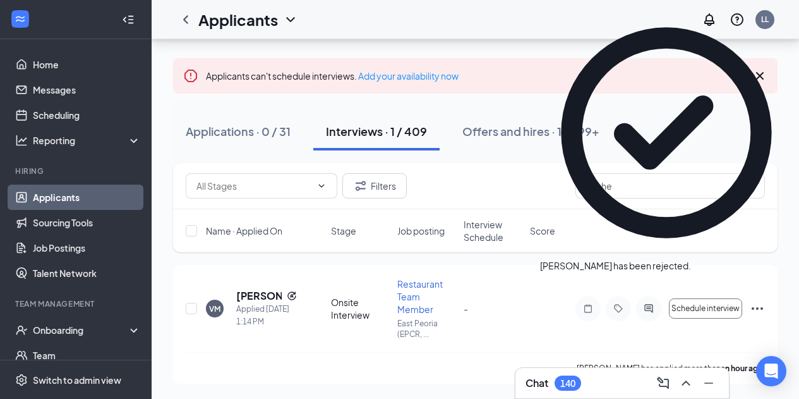
scroll to position [66, 0]
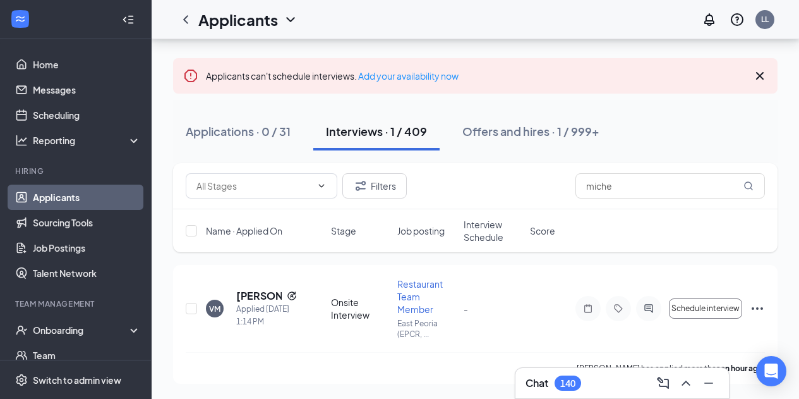
click at [760, 73] on icon "Cross" at bounding box center [759, 75] width 15 height 15
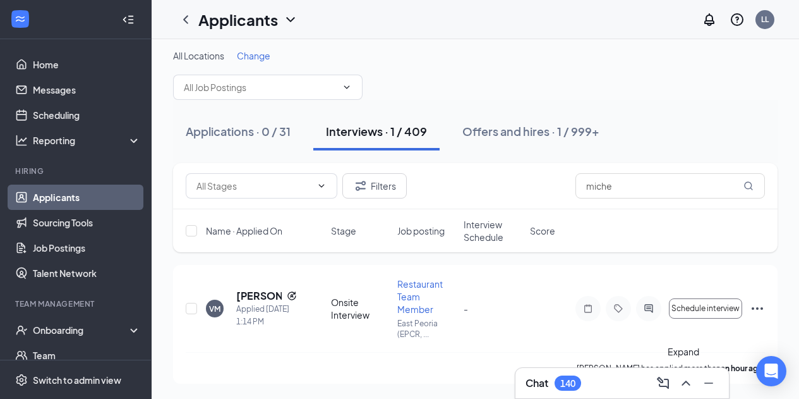
click at [687, 387] on icon "ChevronUp" at bounding box center [686, 382] width 15 height 15
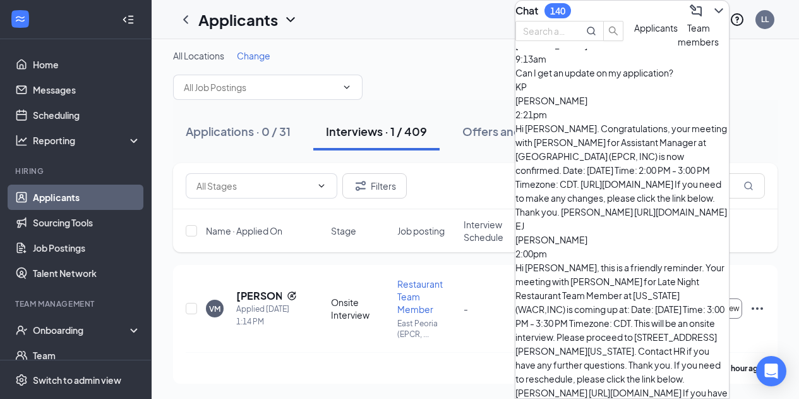
scroll to position [220, 0]
click at [718, 21] on div at bounding box center [717, 11] width 23 height 20
click at [711, 14] on icon "ChevronDown" at bounding box center [718, 10] width 15 height 15
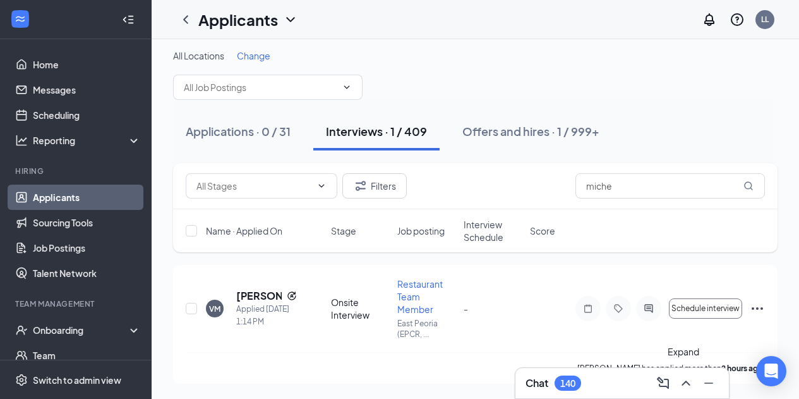
click at [679, 380] on icon "ChevronUp" at bounding box center [686, 382] width 15 height 15
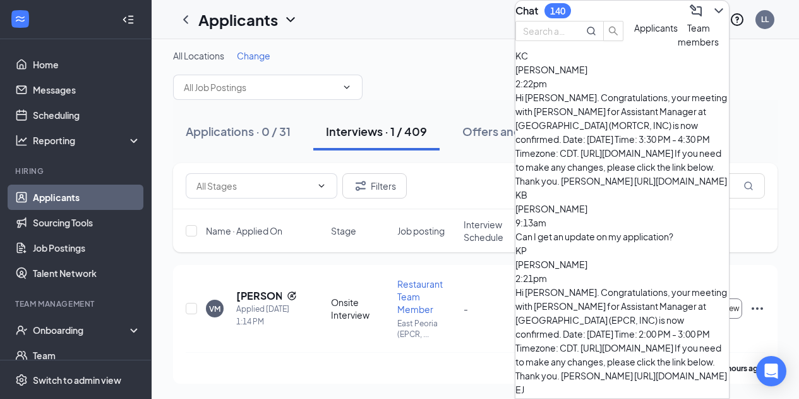
click at [711, 13] on icon "ChevronDown" at bounding box center [718, 10] width 15 height 15
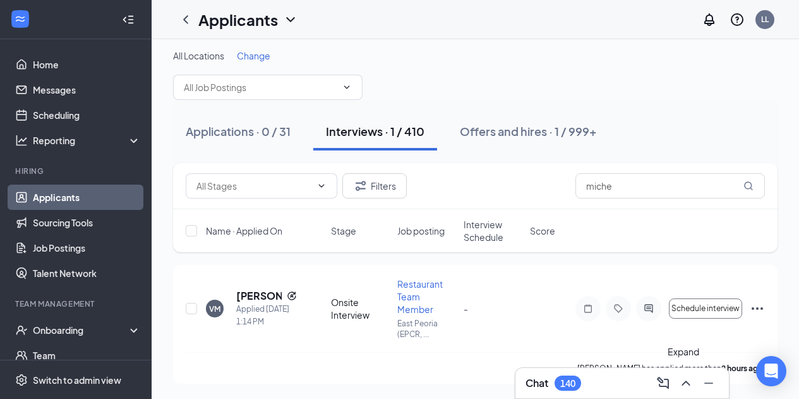
click at [684, 383] on icon "ChevronUp" at bounding box center [686, 382] width 8 height 5
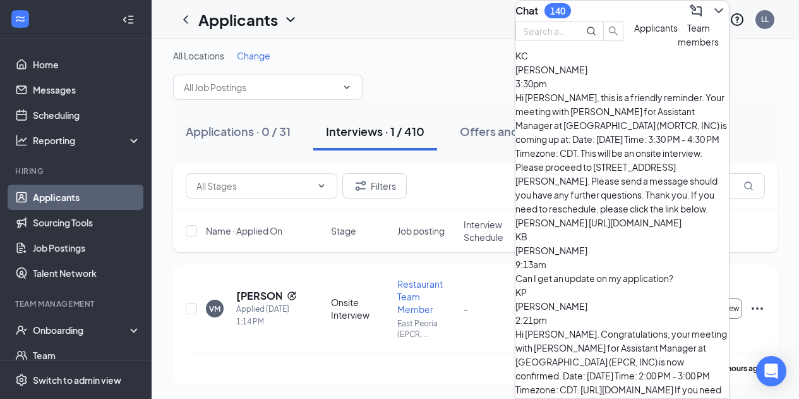
click at [711, 15] on icon "ChevronDown" at bounding box center [718, 10] width 15 height 15
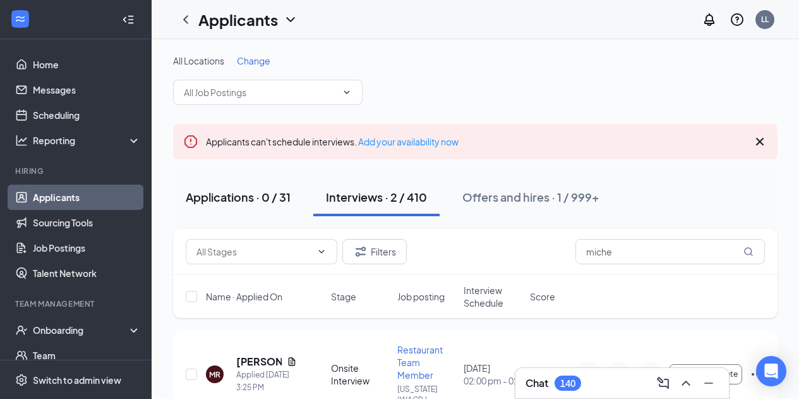
click at [230, 195] on div "Applications · 0 / 31" at bounding box center [238, 197] width 105 height 16
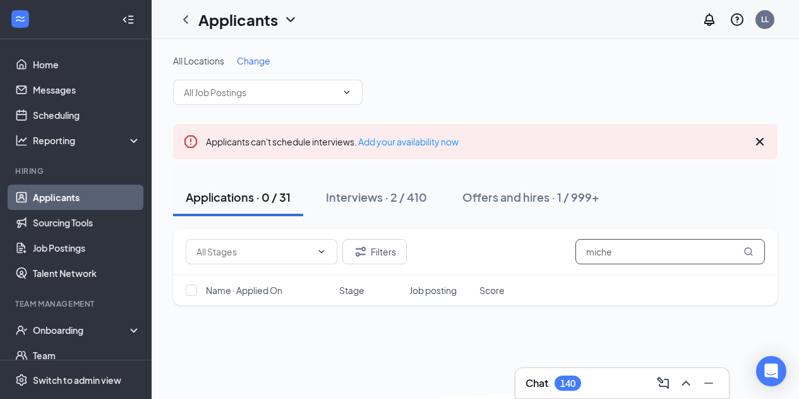
click at [632, 260] on input "miche" at bounding box center [671, 251] width 190 height 25
type input "m"
